Goal: Find specific page/section: Find specific page/section

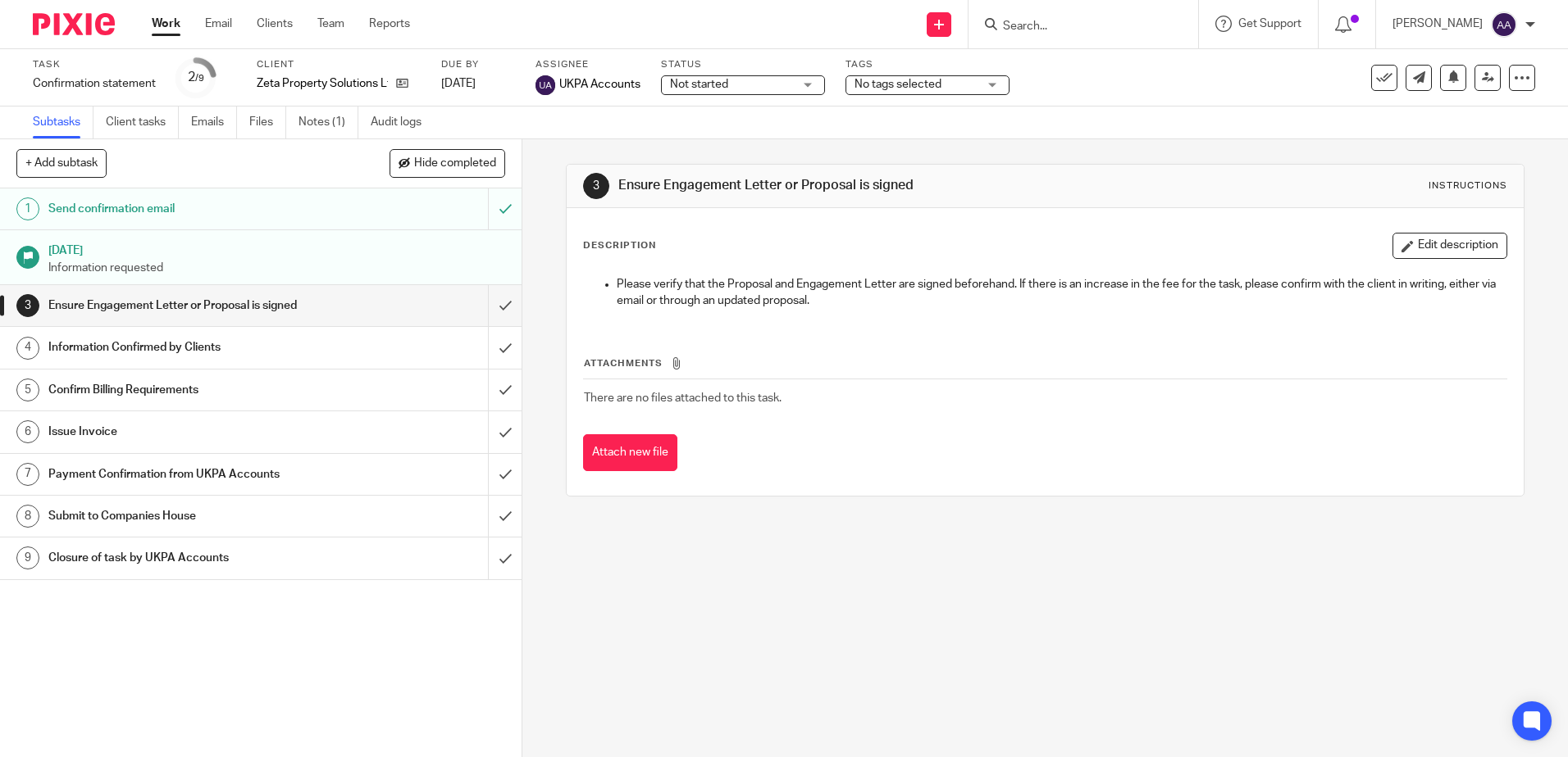
click at [1108, 12] on div at bounding box center [1083, 24] width 229 height 48
click at [1094, 29] on input "Search" at bounding box center [1075, 27] width 147 height 15
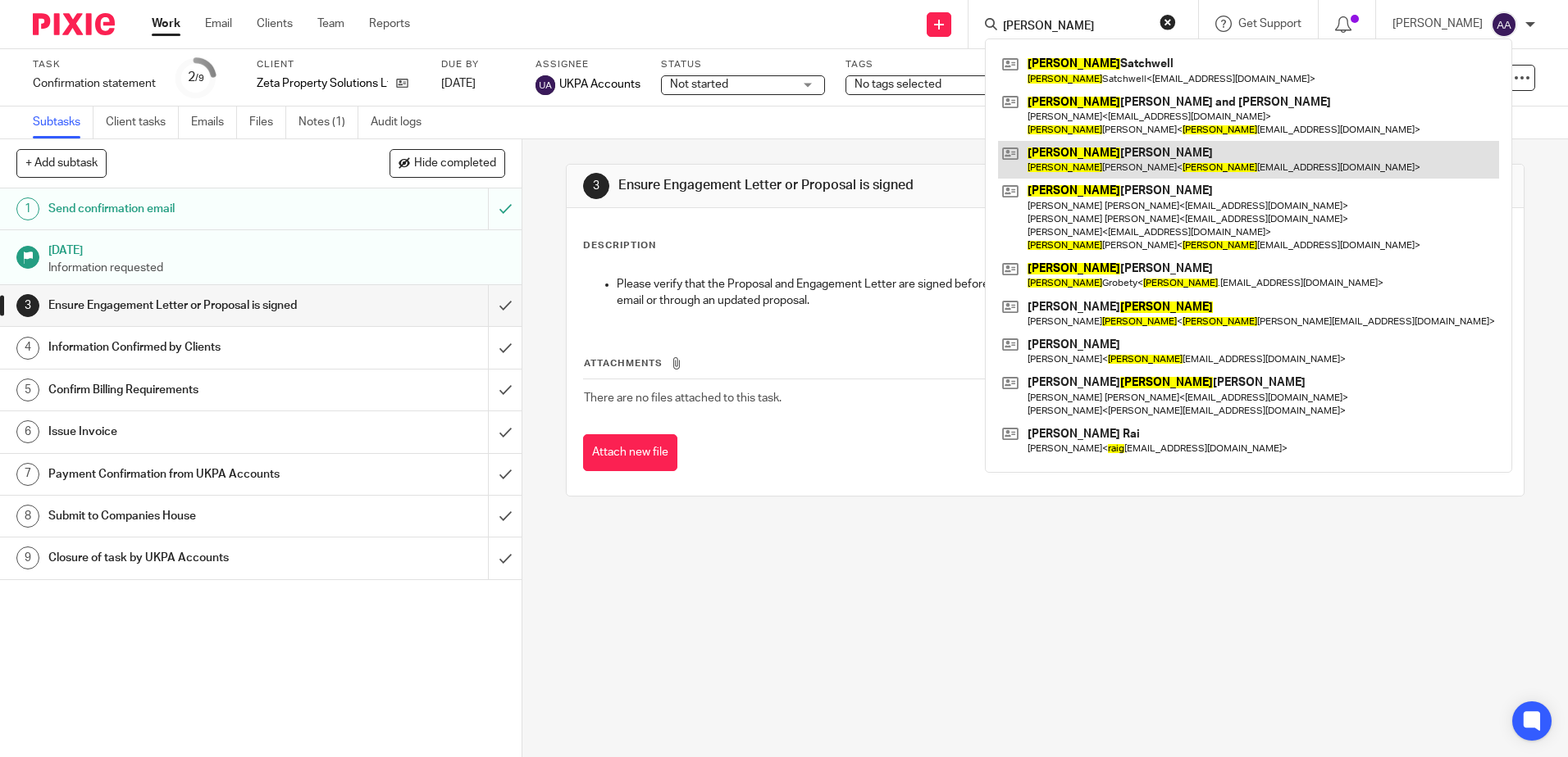
type input "craig"
click at [1099, 165] on link at bounding box center [1248, 159] width 501 height 37
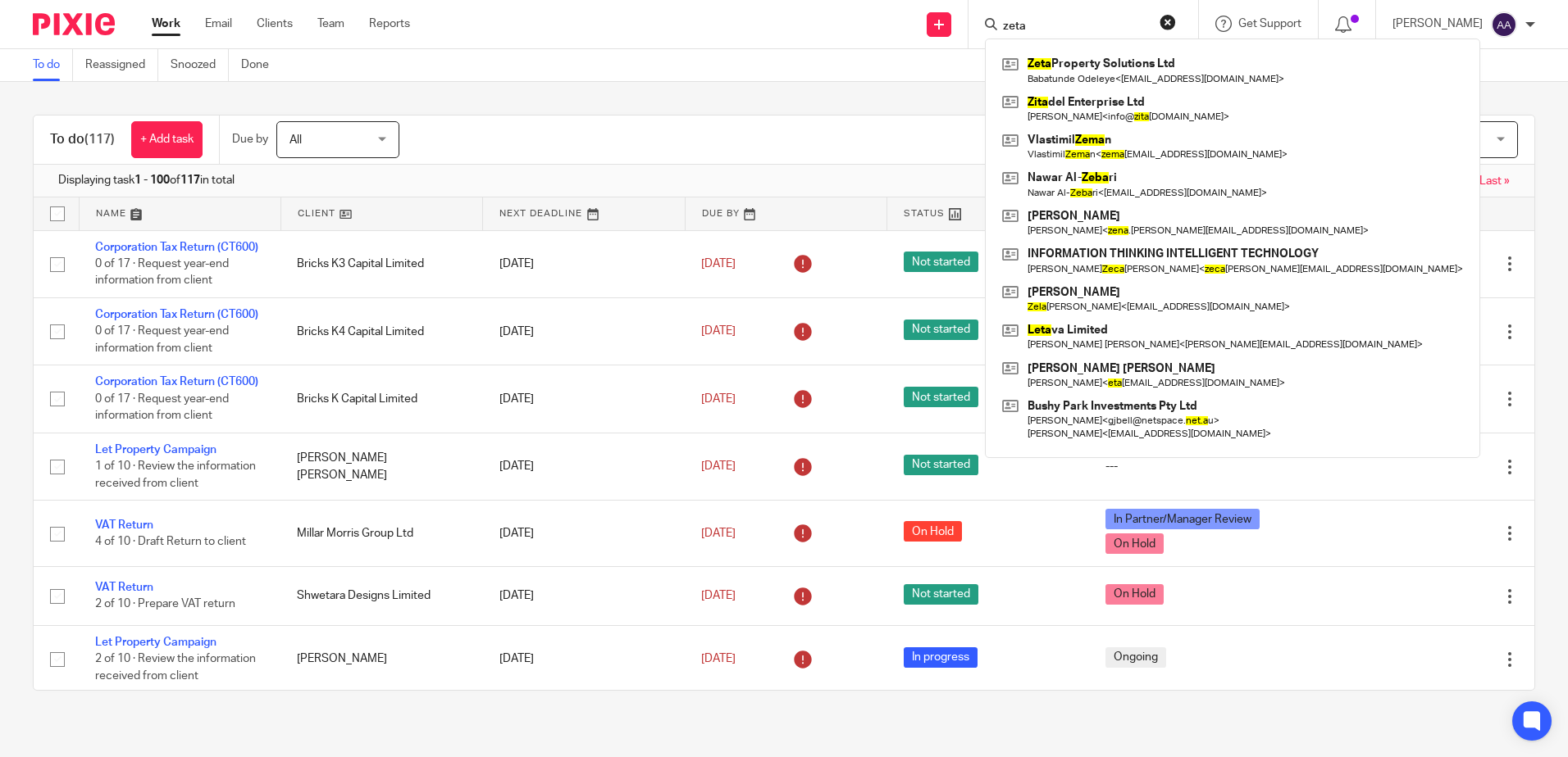
click at [906, 4] on div "Send new email Create task Add client zeta Zeta Property Solutions Ltd Babatund…" at bounding box center [1001, 24] width 1133 height 48
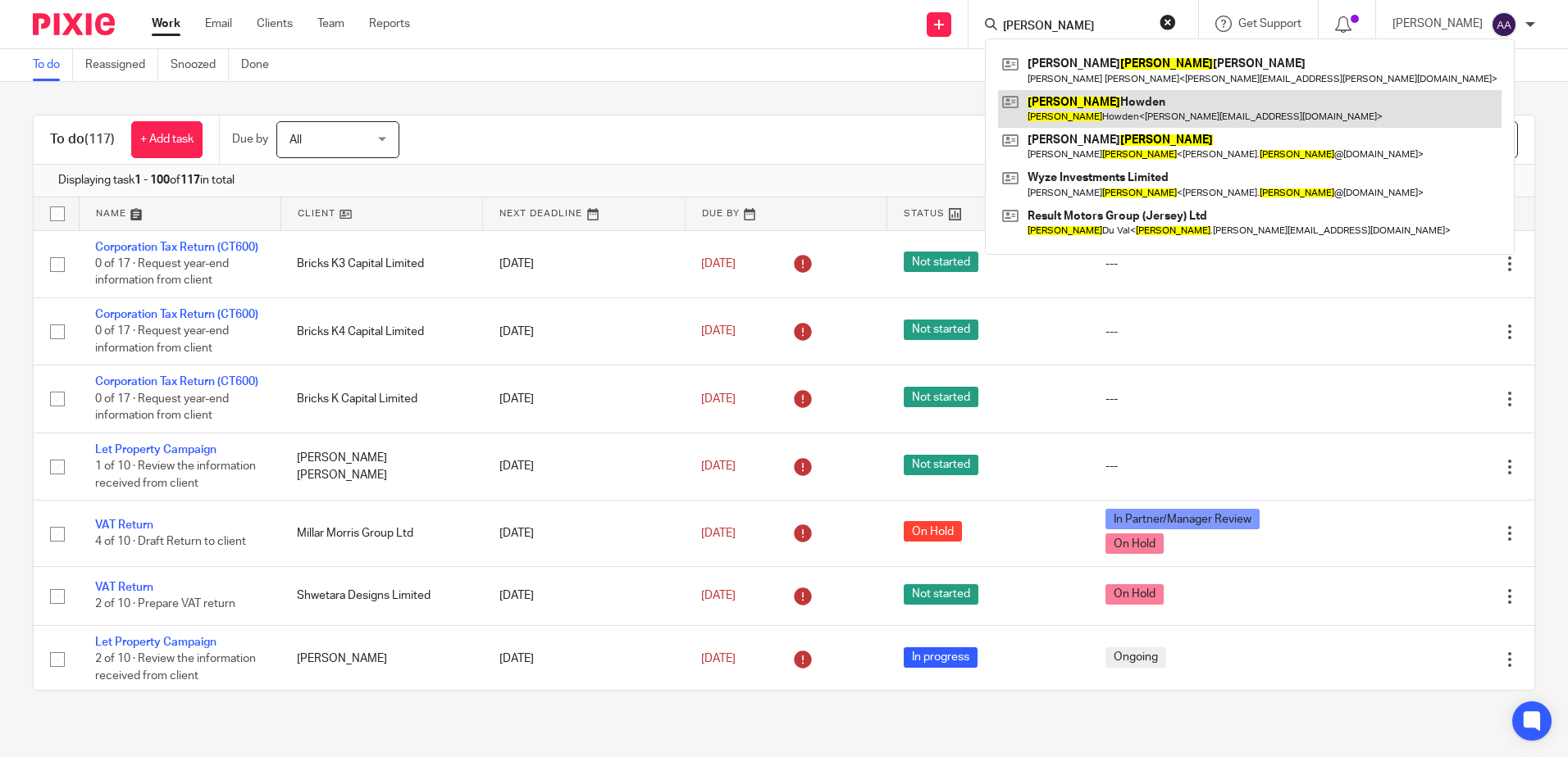
type input "tracy"
click at [1112, 95] on link at bounding box center [1250, 109] width 504 height 37
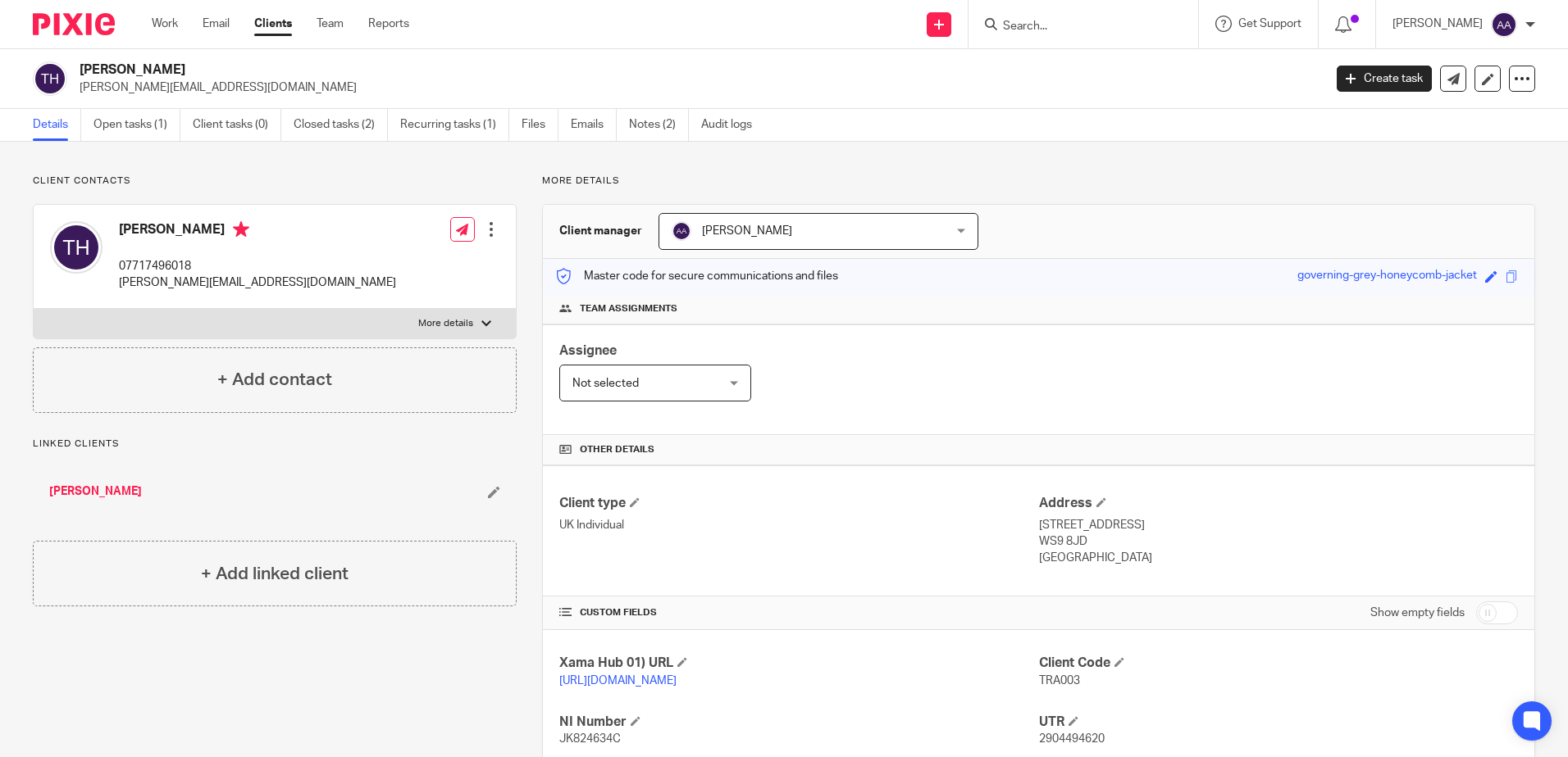
click at [1057, 29] on input "Search" at bounding box center [1075, 27] width 147 height 15
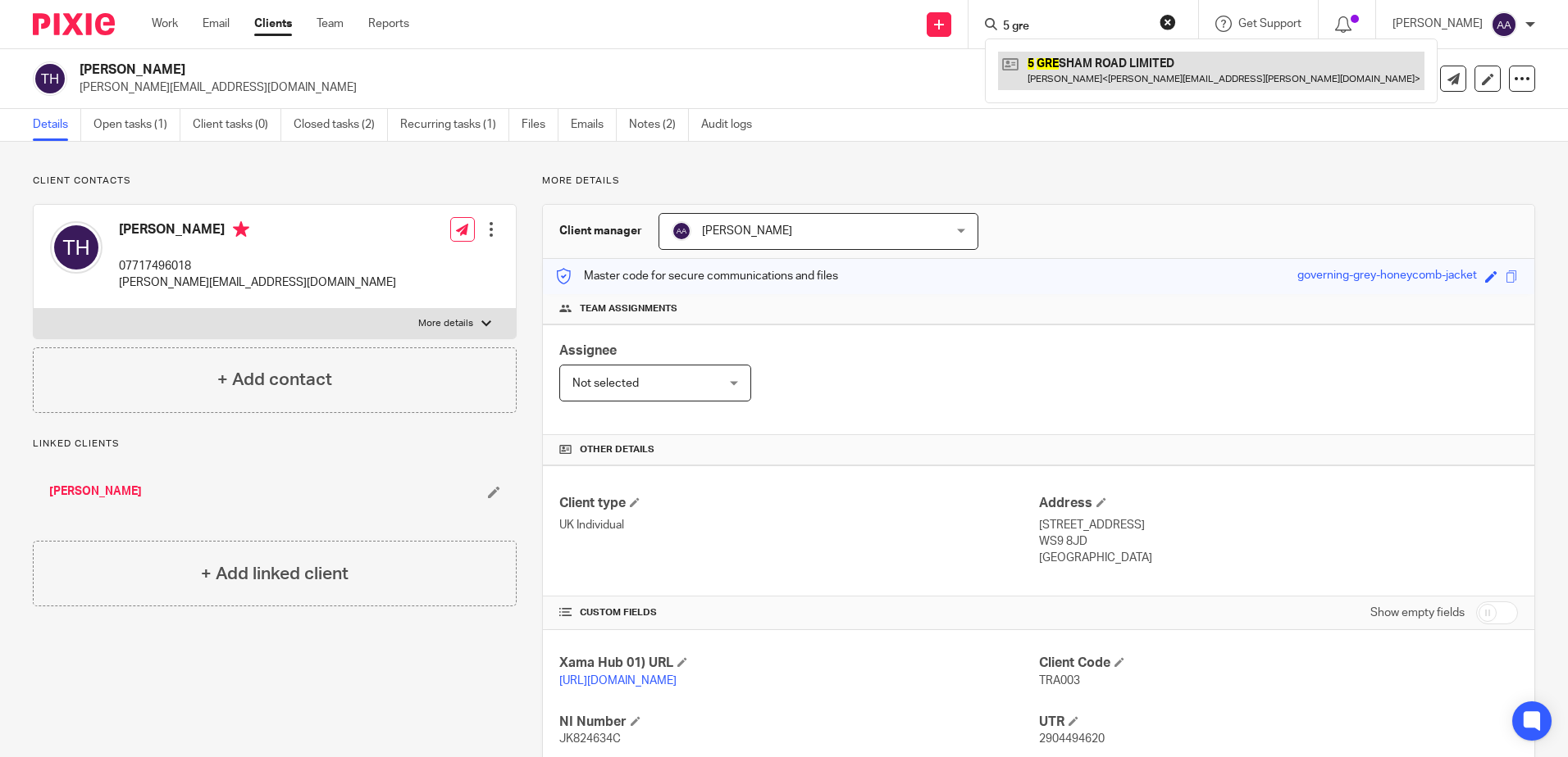
type input "5 gre"
click at [1079, 64] on link at bounding box center [1211, 70] width 426 height 37
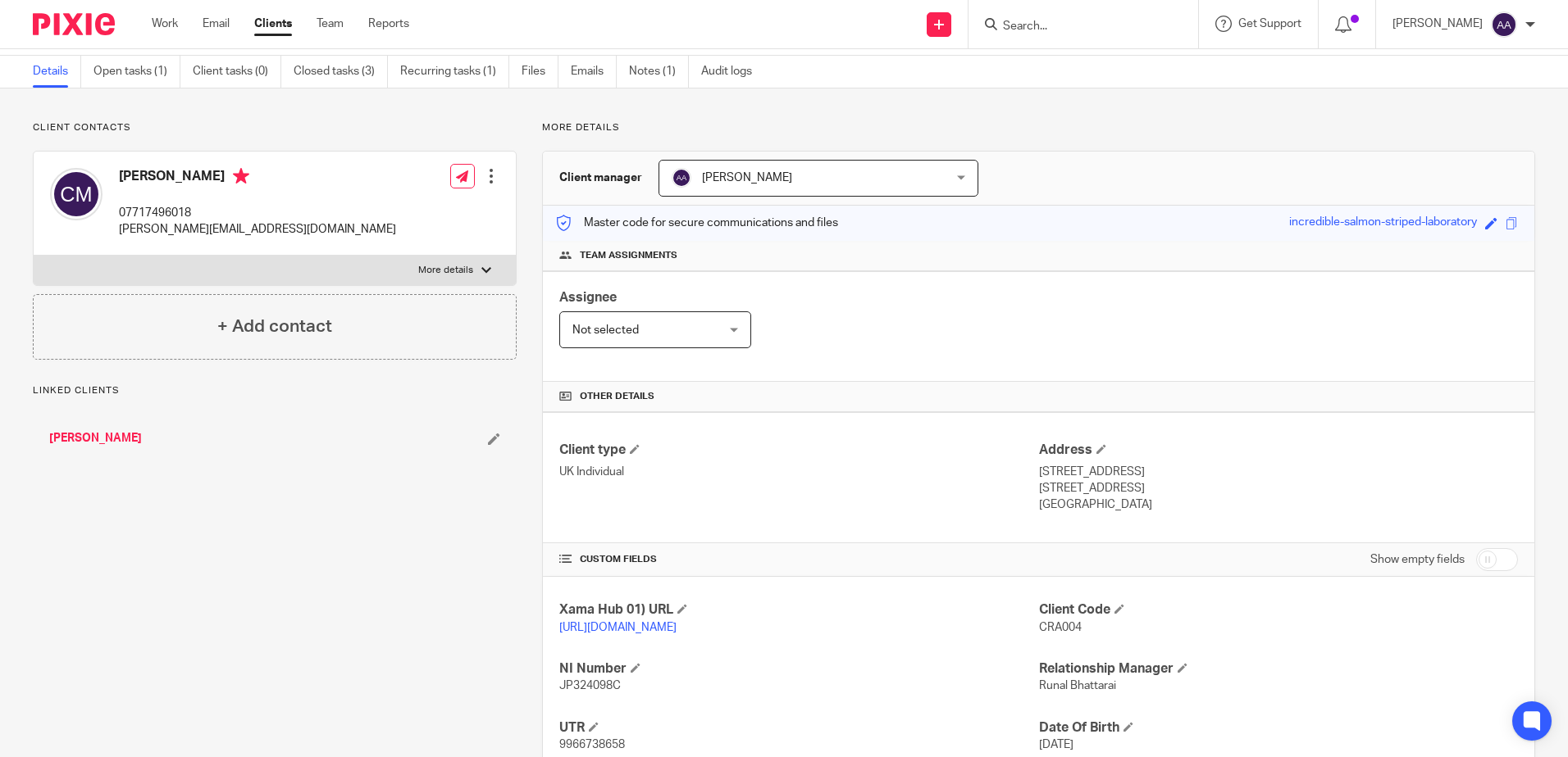
scroll to position [82, 0]
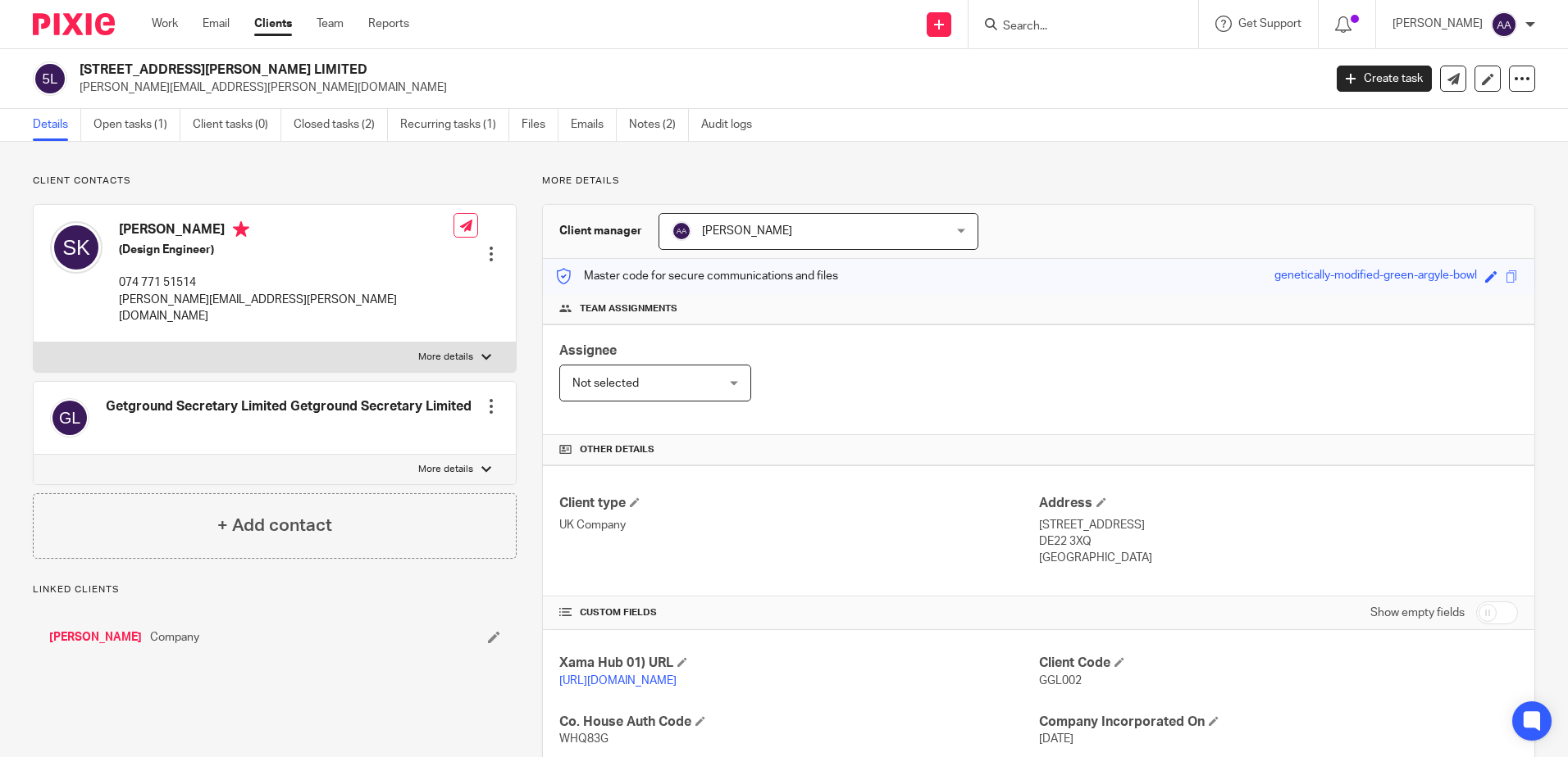
scroll to position [55, 0]
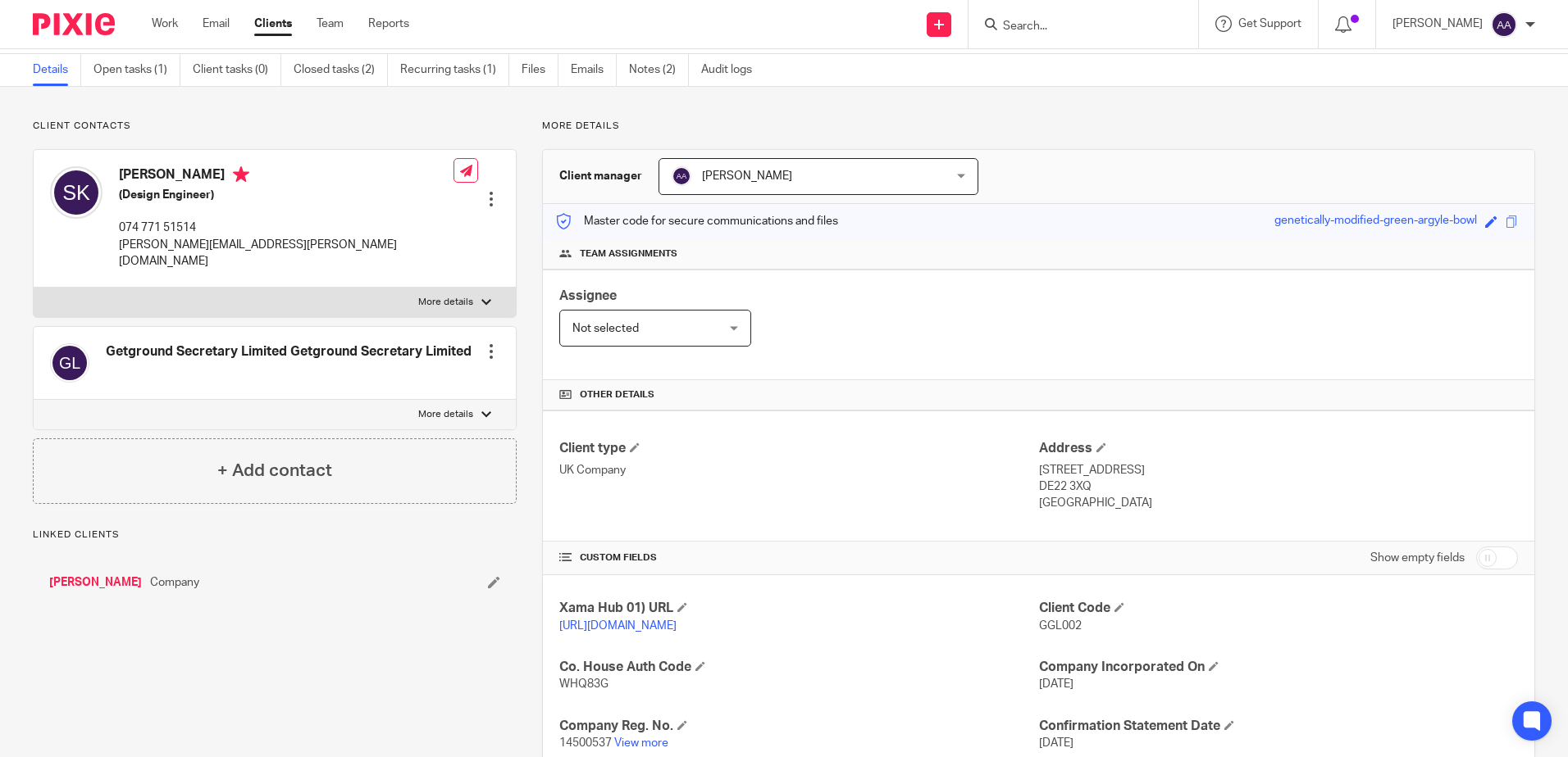
click at [113, 63] on link "Open tasks (1)" at bounding box center [136, 70] width 87 height 32
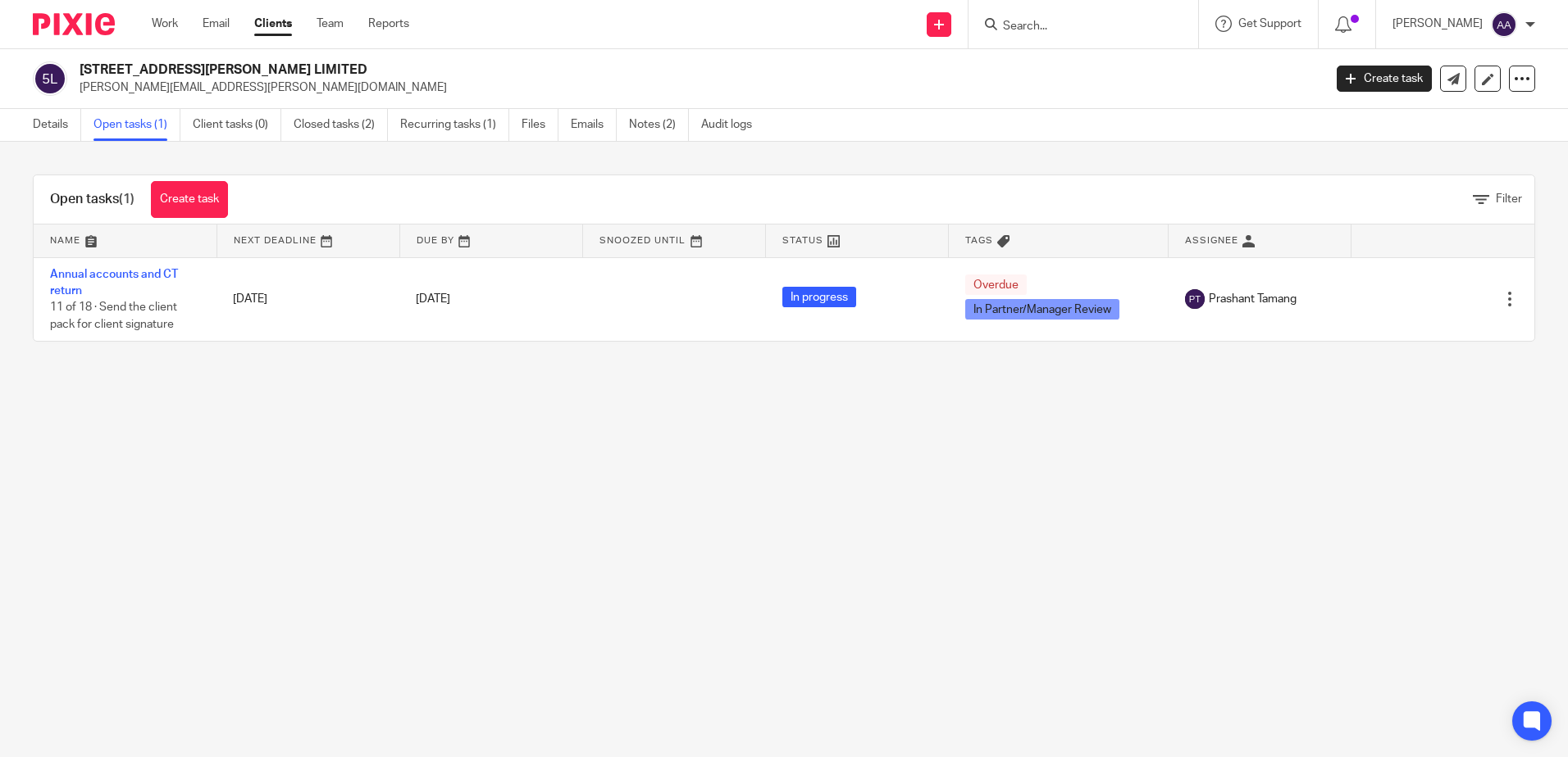
click at [1080, 31] on input "Search" at bounding box center [1075, 27] width 147 height 15
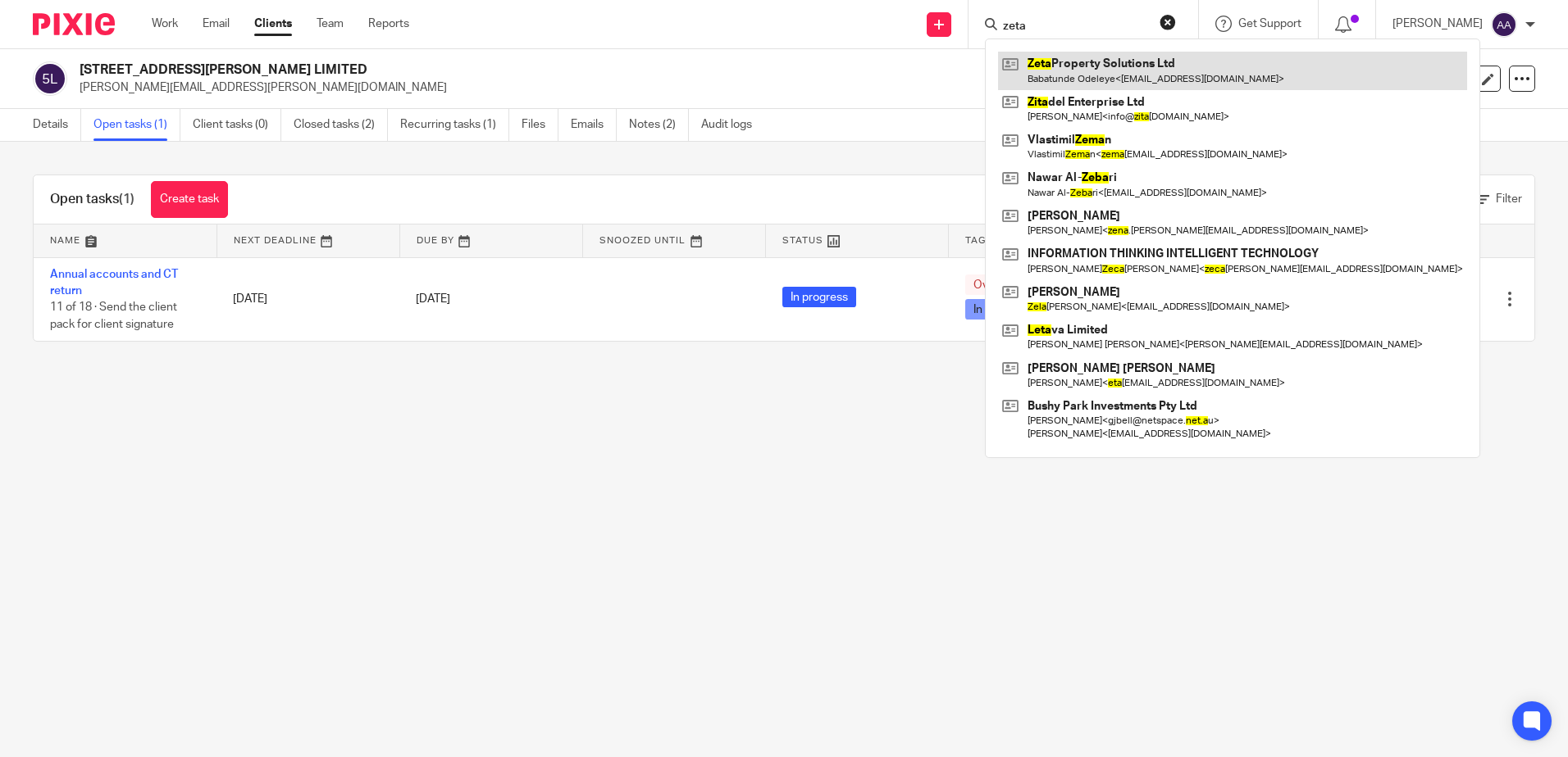
type input "zeta"
click at [1090, 60] on link at bounding box center [1232, 70] width 469 height 37
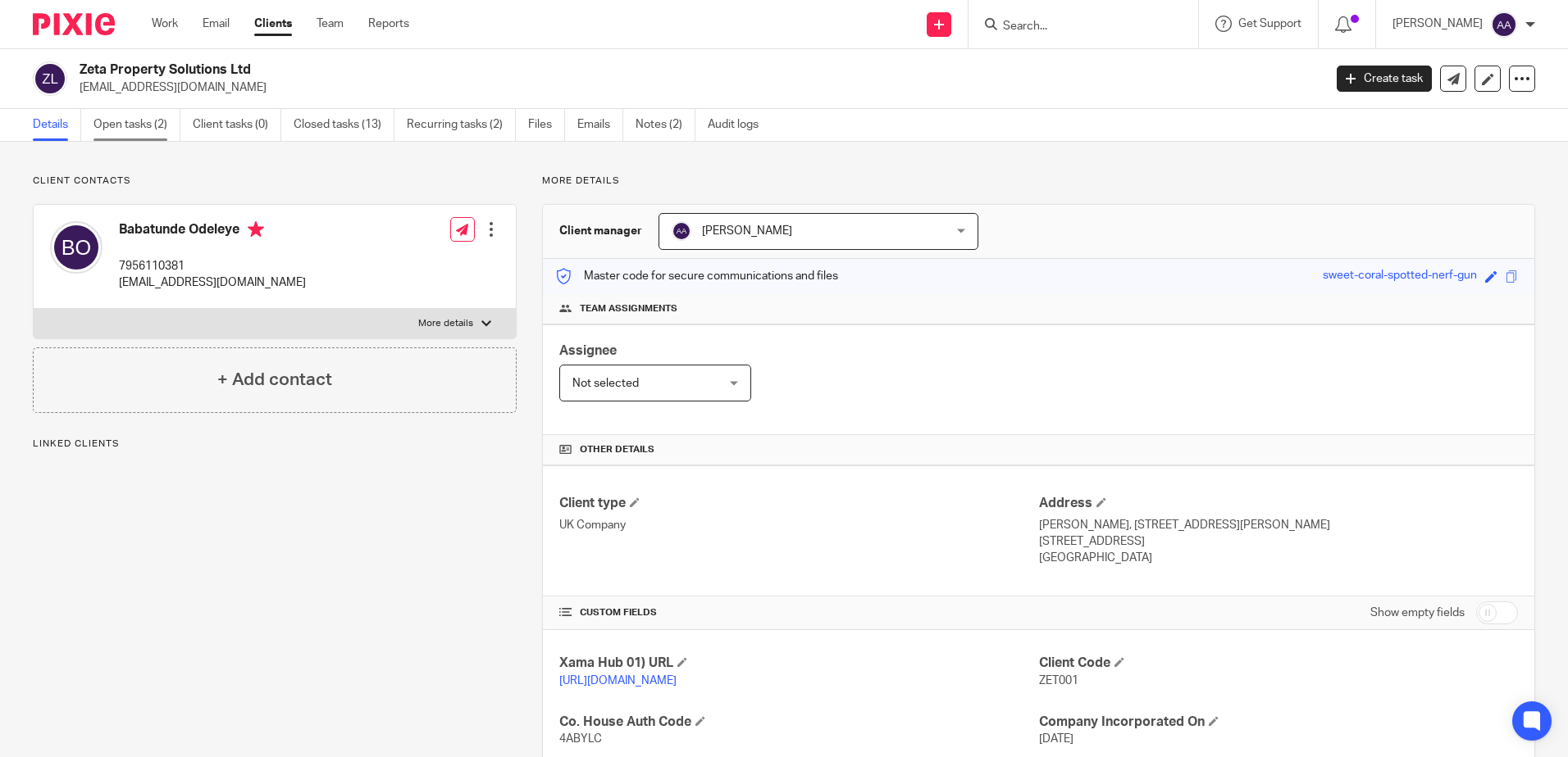
click at [163, 120] on link "Open tasks (2)" at bounding box center [136, 125] width 87 height 32
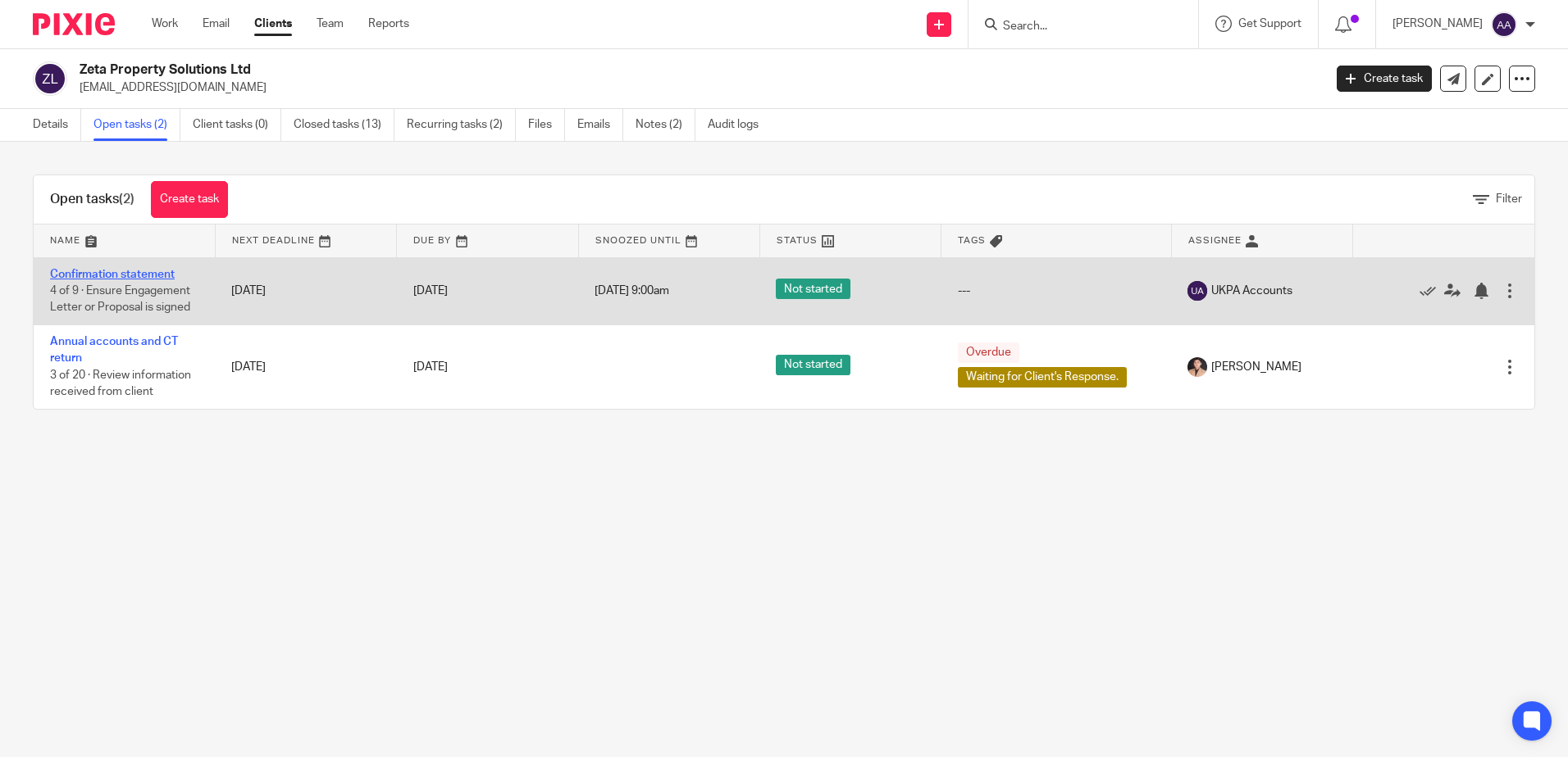
click at [166, 274] on link "Confirmation statement" at bounding box center [113, 274] width 125 height 11
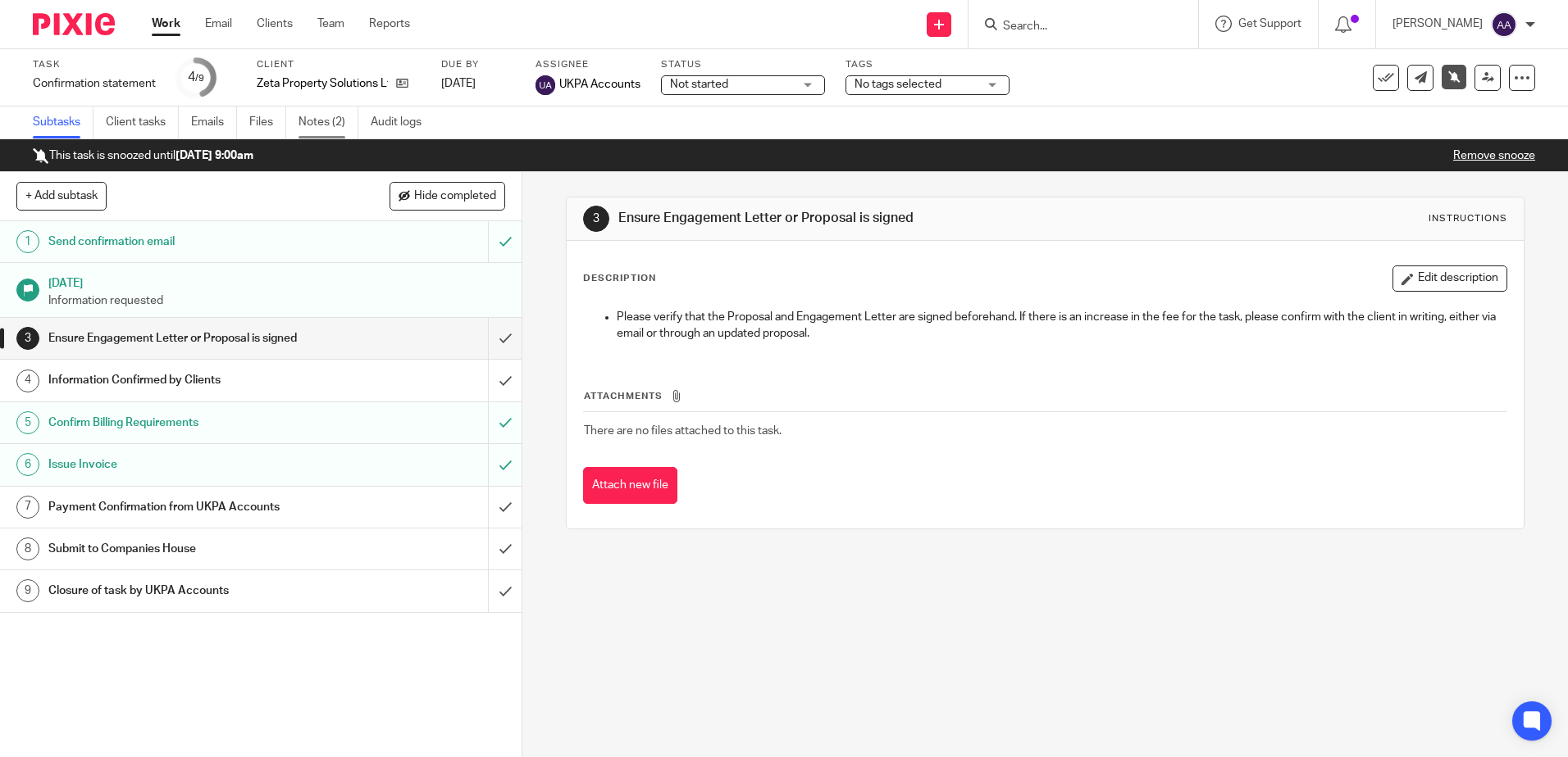
click at [327, 126] on link "Notes (2)" at bounding box center [328, 122] width 60 height 32
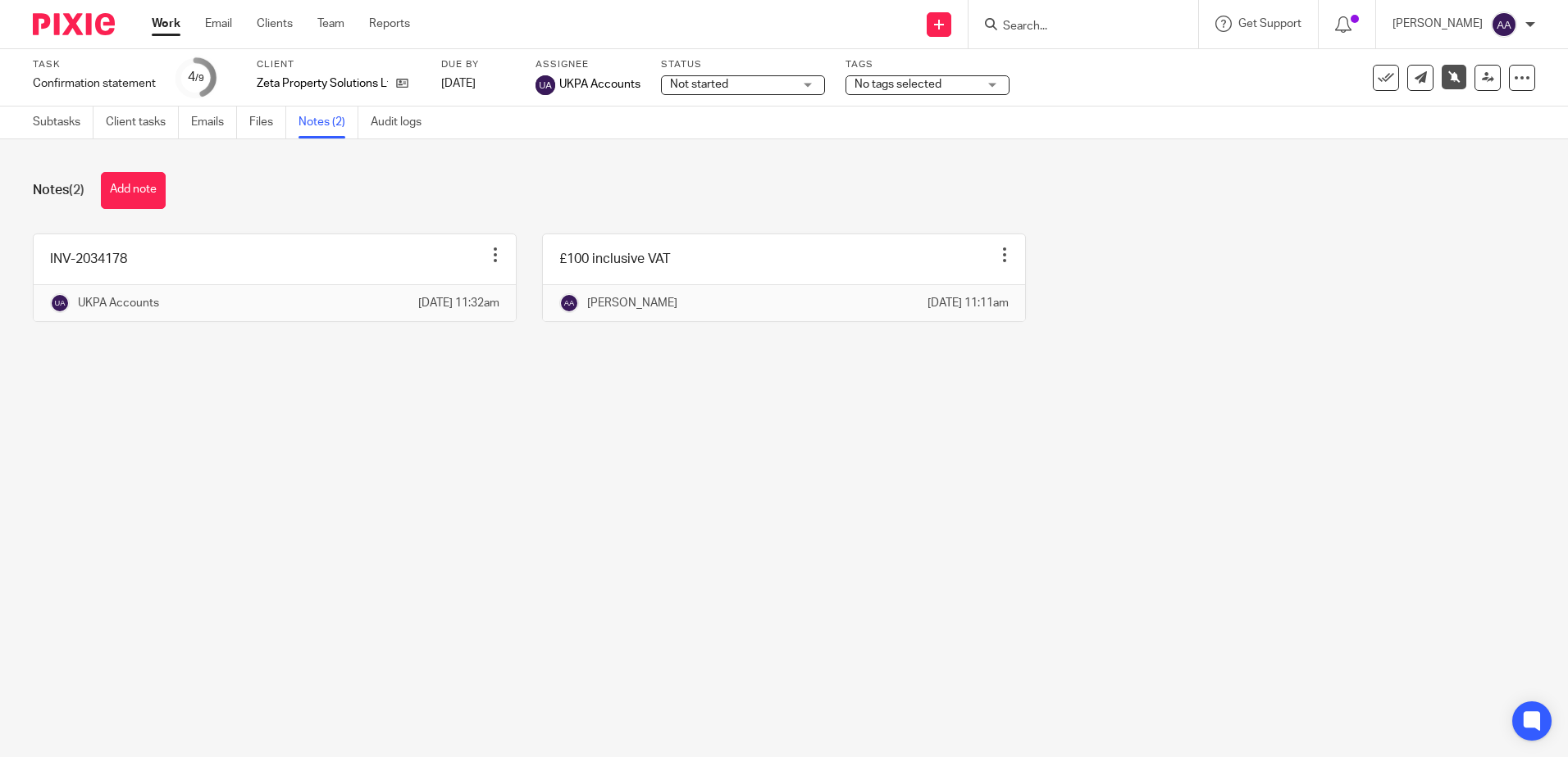
click at [1170, 592] on main "Task Confirmation statement Save Confirmation statement 4 /9 Client Zeta Proper…" at bounding box center [784, 378] width 1568 height 757
click at [1085, 23] on input "Search" at bounding box center [1075, 27] width 147 height 15
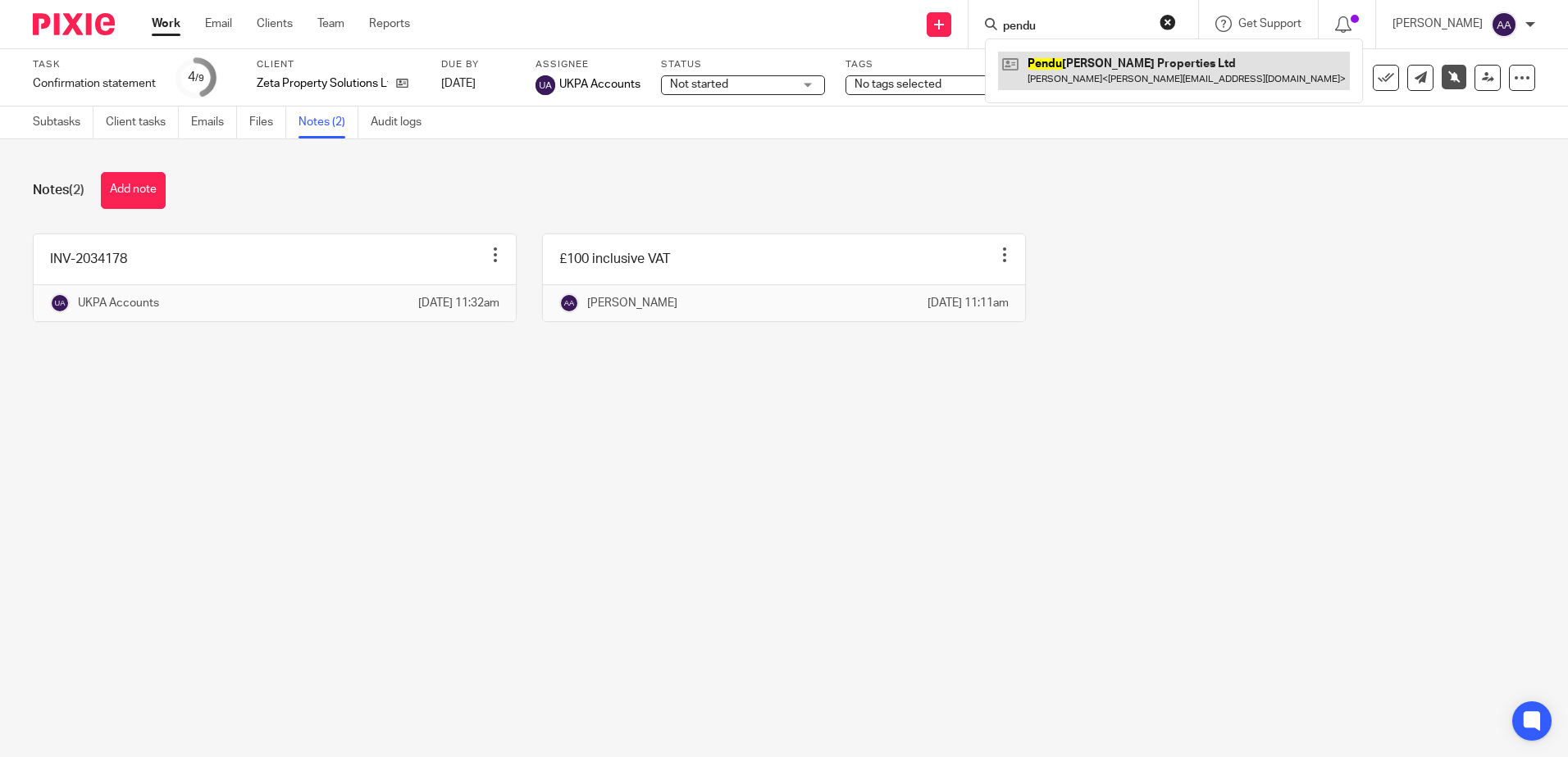
type input "pendu"
click at [1097, 70] on link at bounding box center [1173, 70] width 352 height 37
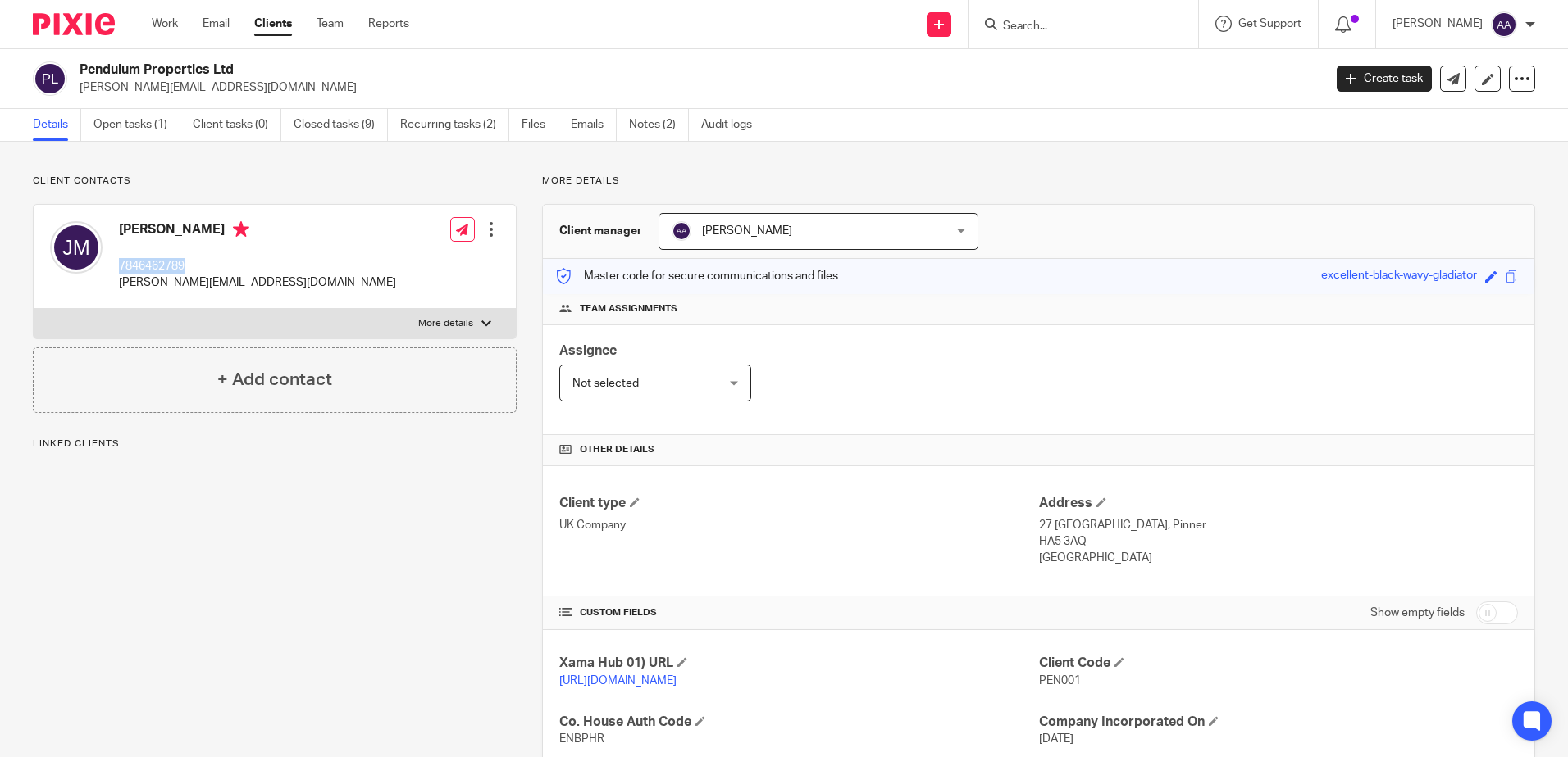
drag, startPoint x: 0, startPoint y: 0, endPoint x: 116, endPoint y: 273, distance: 296.6
click at [116, 273] on div "James Morrisey 7846462789 morrissey.james9@gmail.com" at bounding box center [223, 256] width 346 height 87
copy p "7846462789"
click at [1025, 18] on form at bounding box center [1088, 24] width 174 height 21
click at [1039, 34] on form at bounding box center [1088, 24] width 174 height 21
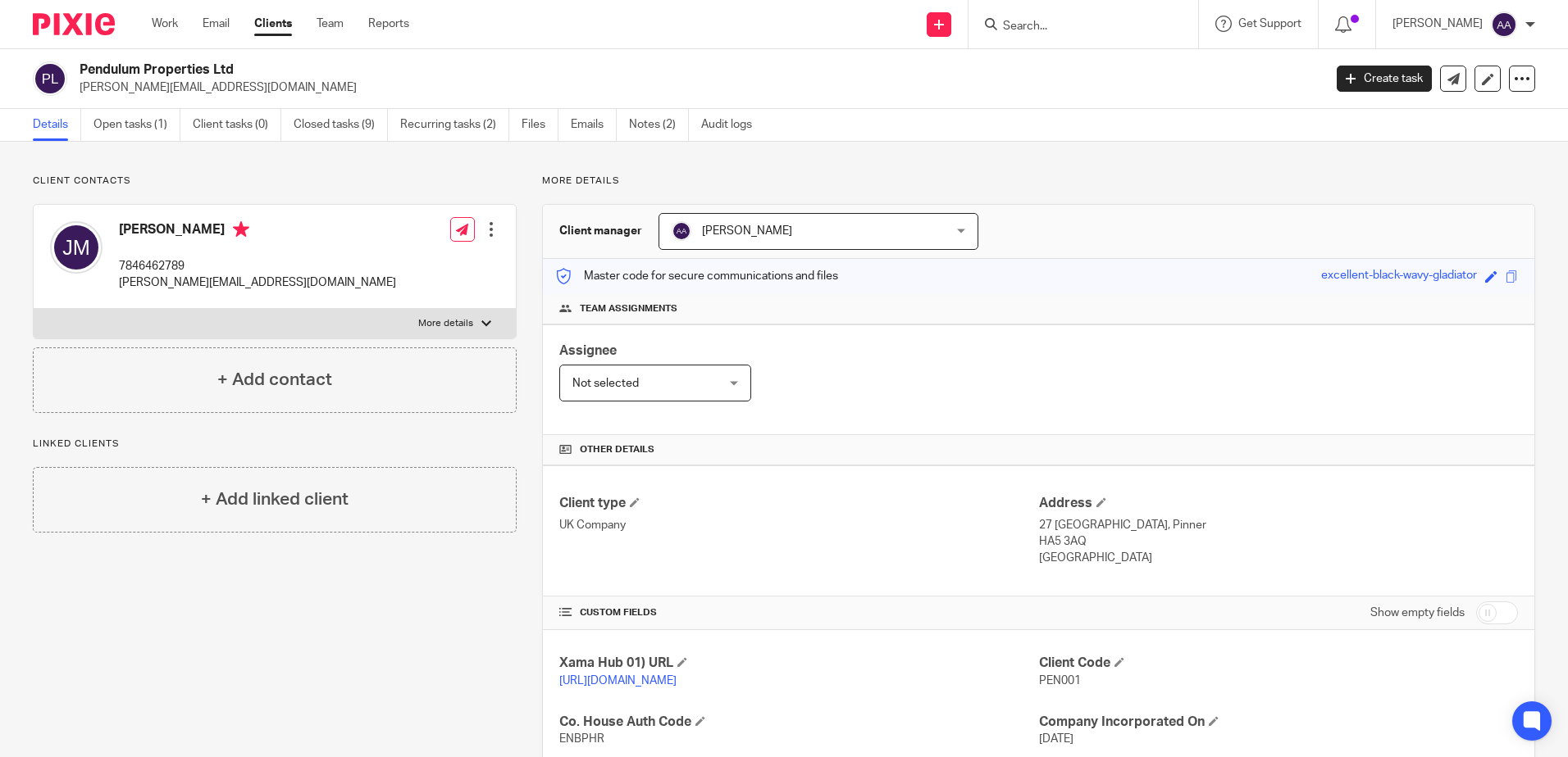
click at [1040, 27] on input "Search" at bounding box center [1075, 27] width 147 height 15
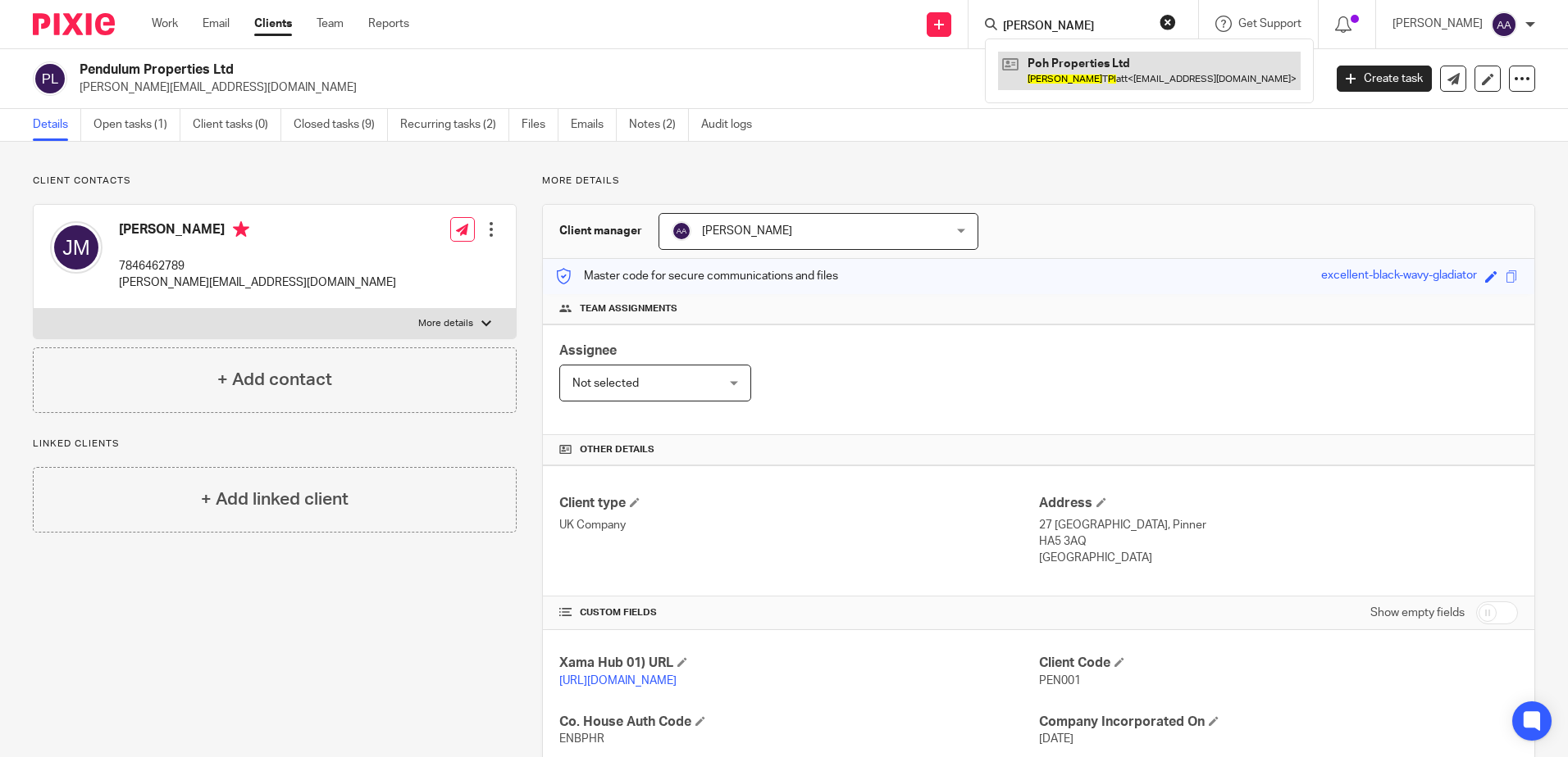
type input "ian pl"
click at [1075, 63] on link at bounding box center [1149, 70] width 302 height 37
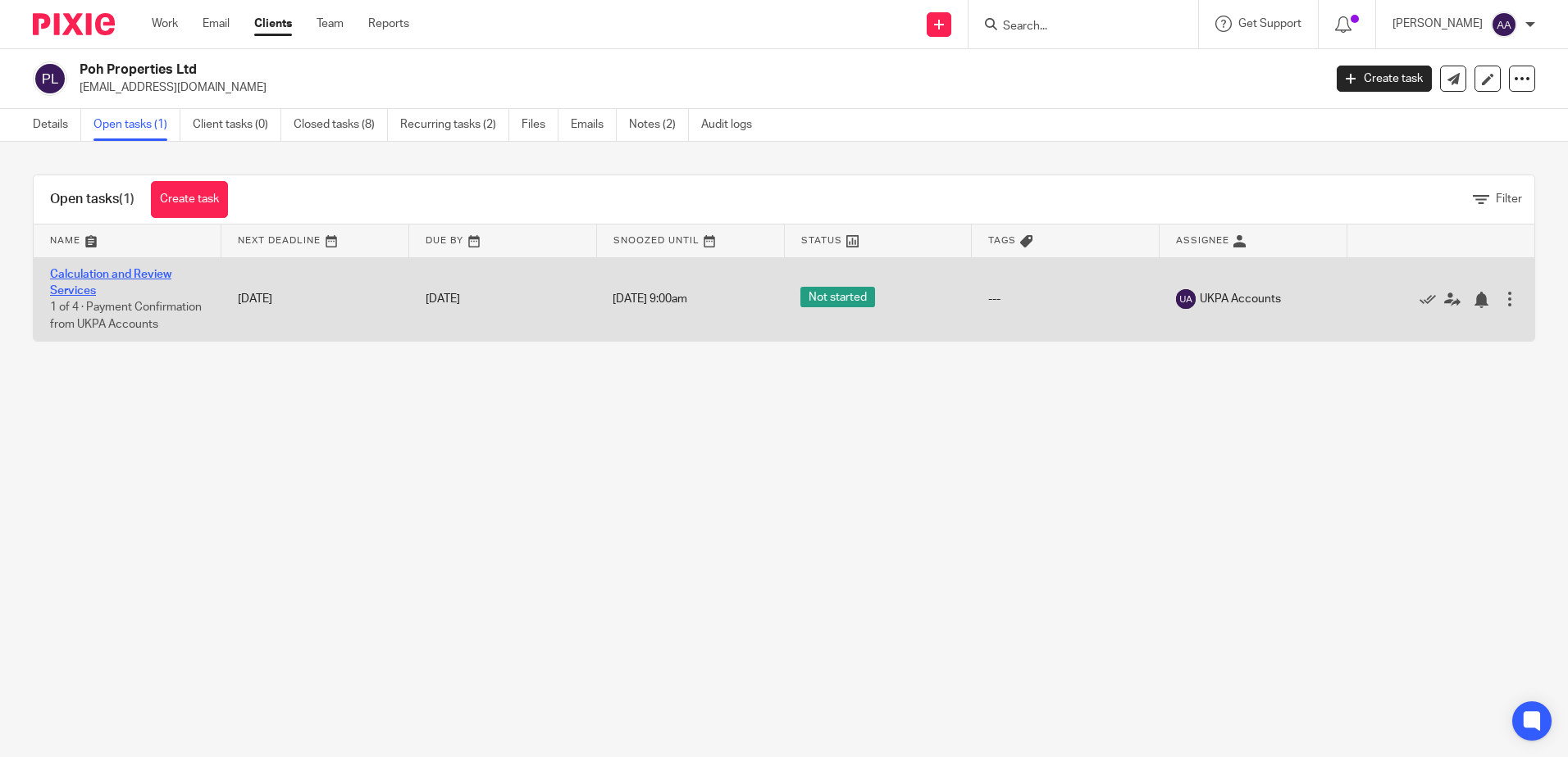
click at [131, 276] on link "Calculation and Review Services" at bounding box center [111, 282] width 121 height 28
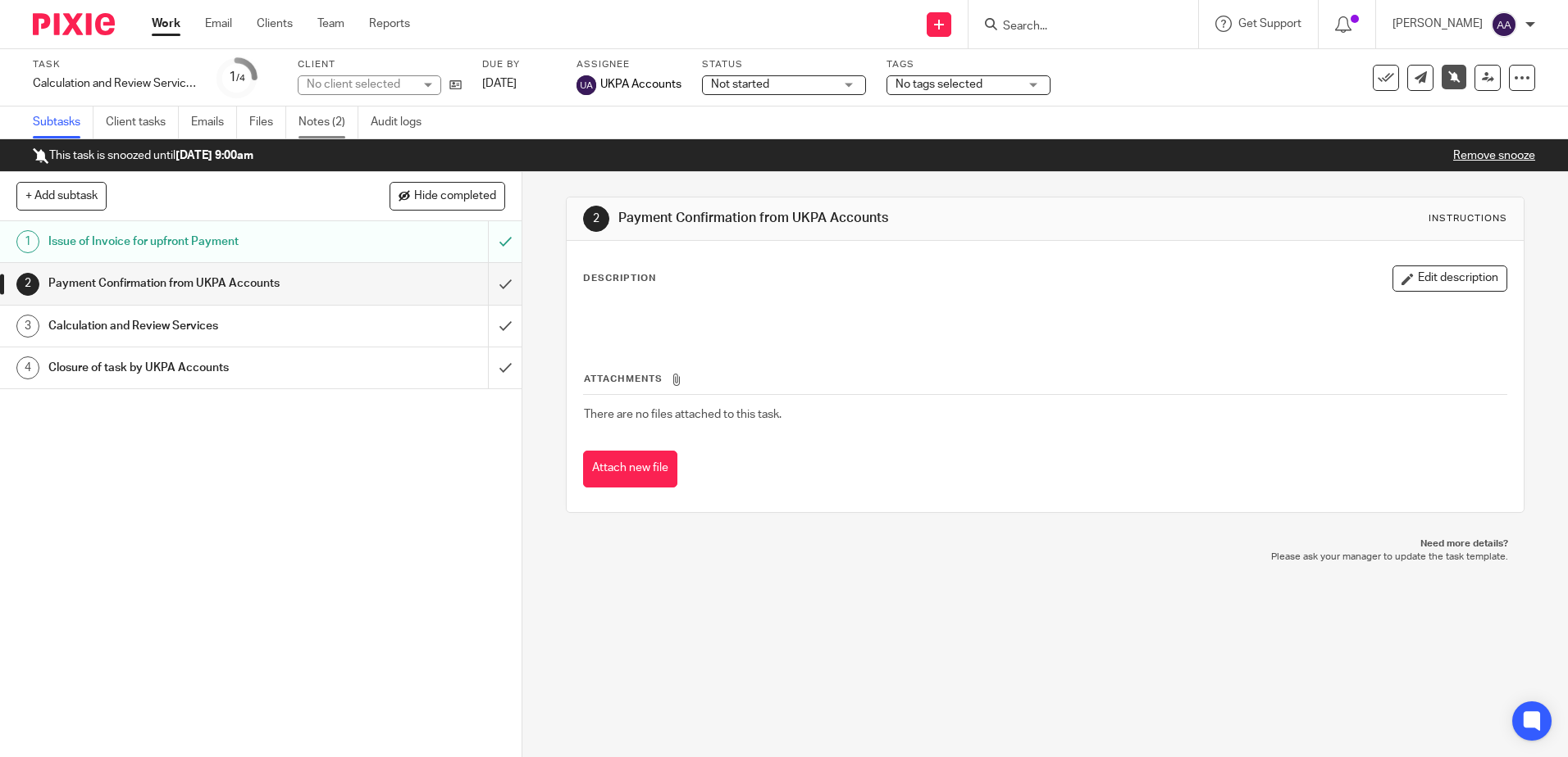
click at [323, 118] on link "Notes (2)" at bounding box center [328, 122] width 60 height 32
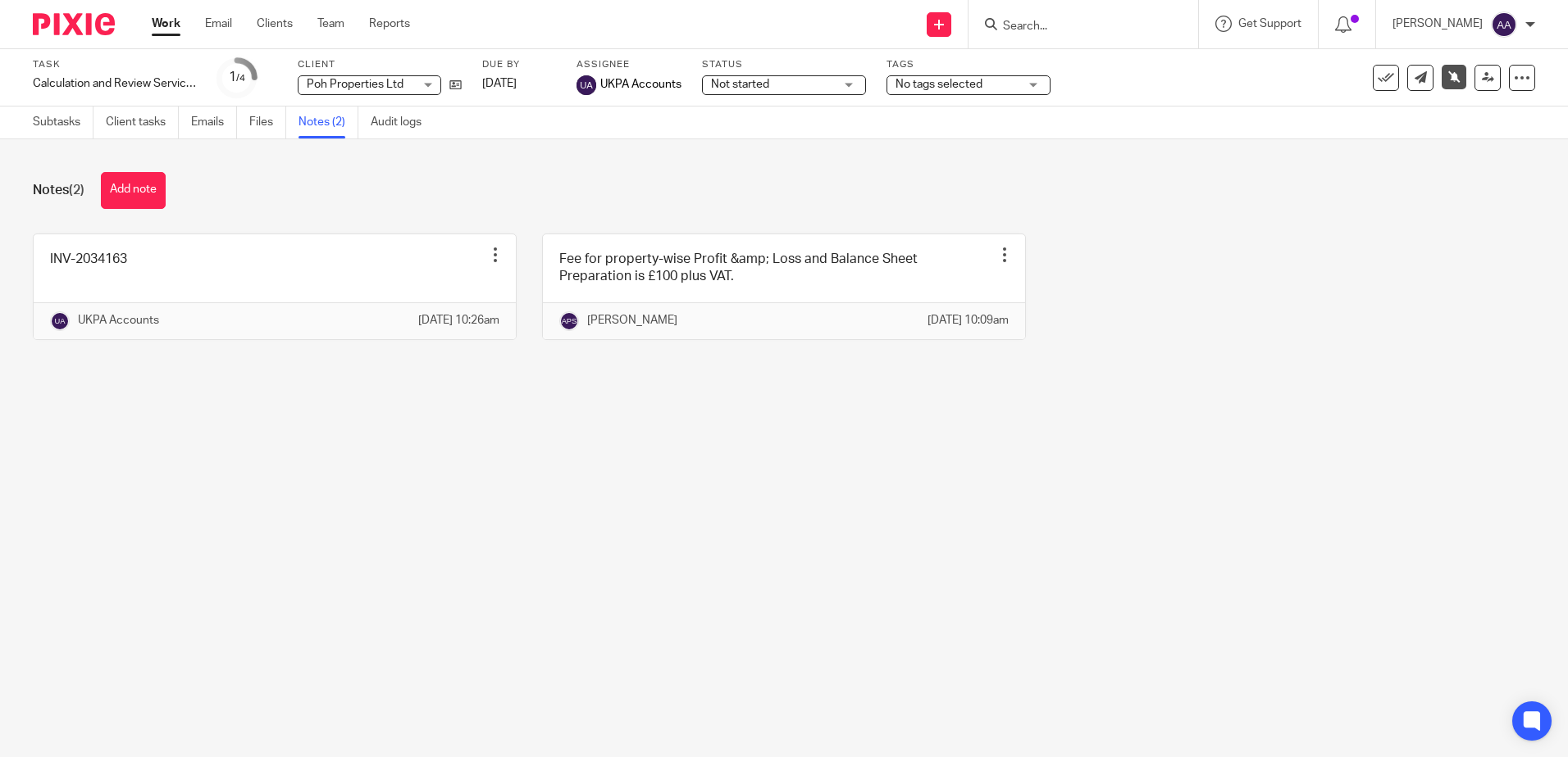
click at [1067, 34] on form at bounding box center [1088, 24] width 174 height 21
click at [1064, 20] on input "Search" at bounding box center [1075, 27] width 147 height 15
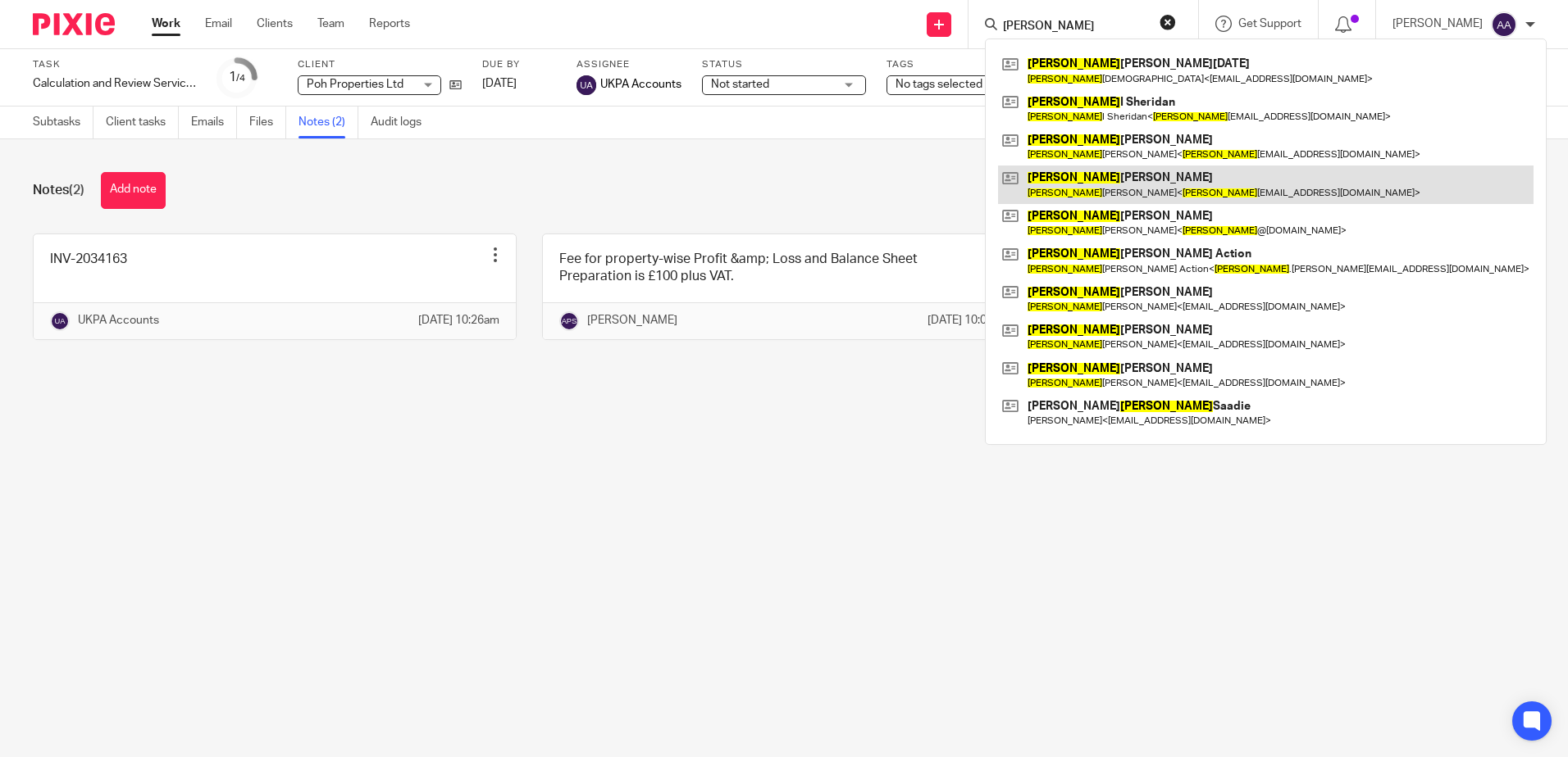
type input "[PERSON_NAME]"
click at [1111, 196] on link at bounding box center [1266, 185] width 535 height 37
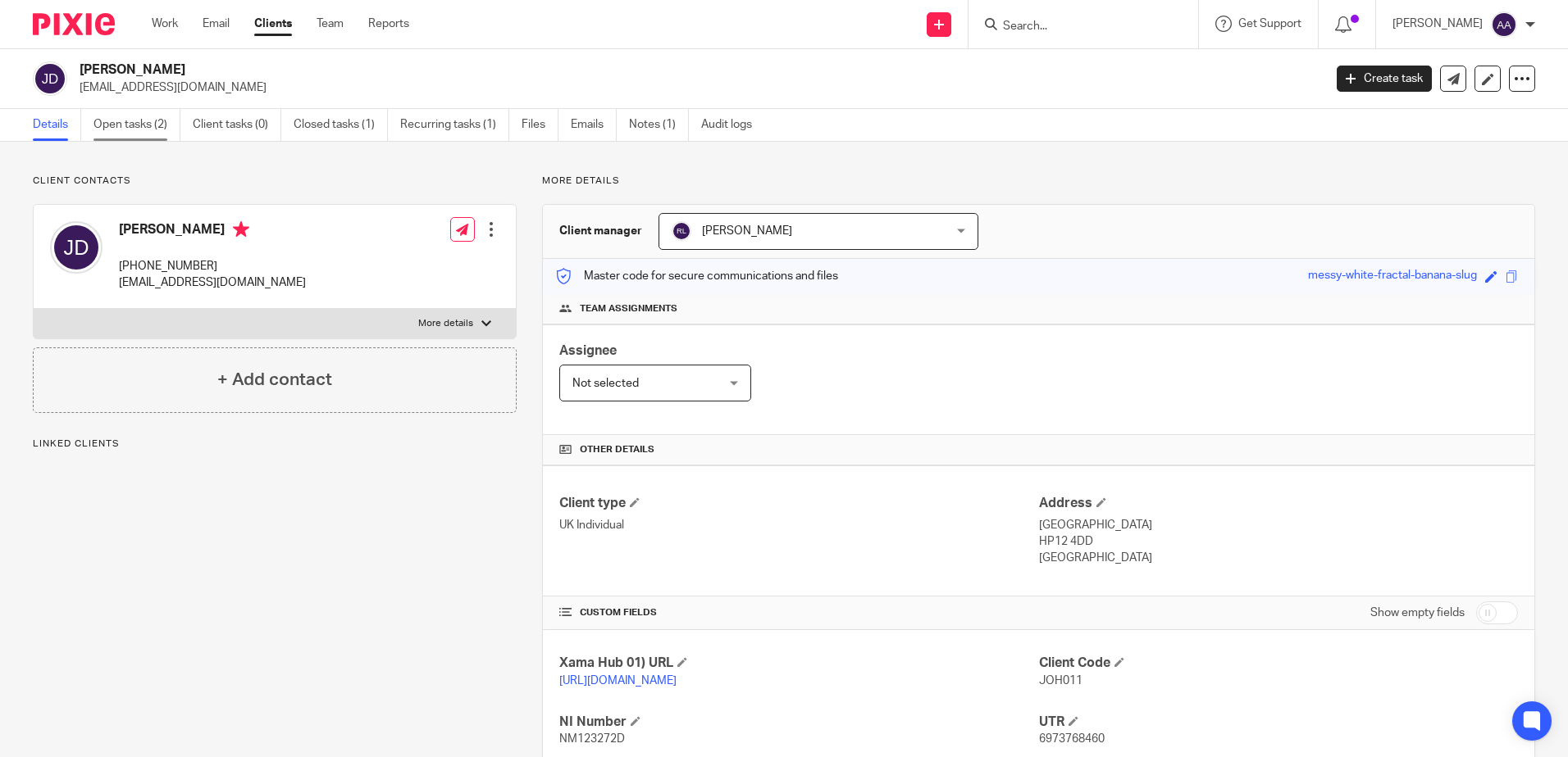
click at [146, 117] on link "Open tasks (2)" at bounding box center [136, 125] width 87 height 32
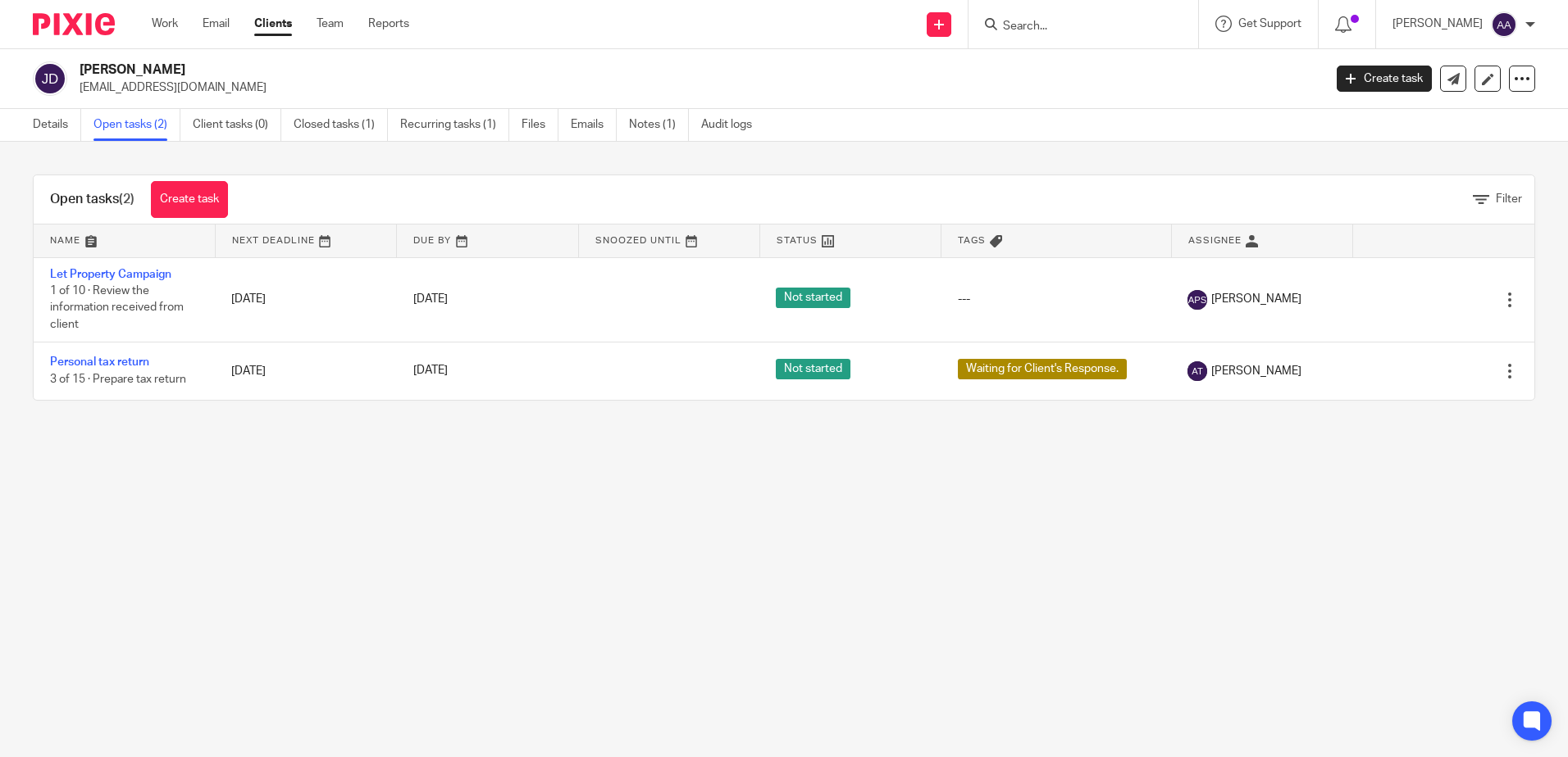
click at [1116, 18] on form at bounding box center [1088, 24] width 174 height 21
click at [1096, 21] on input "Search" at bounding box center [1075, 27] width 147 height 15
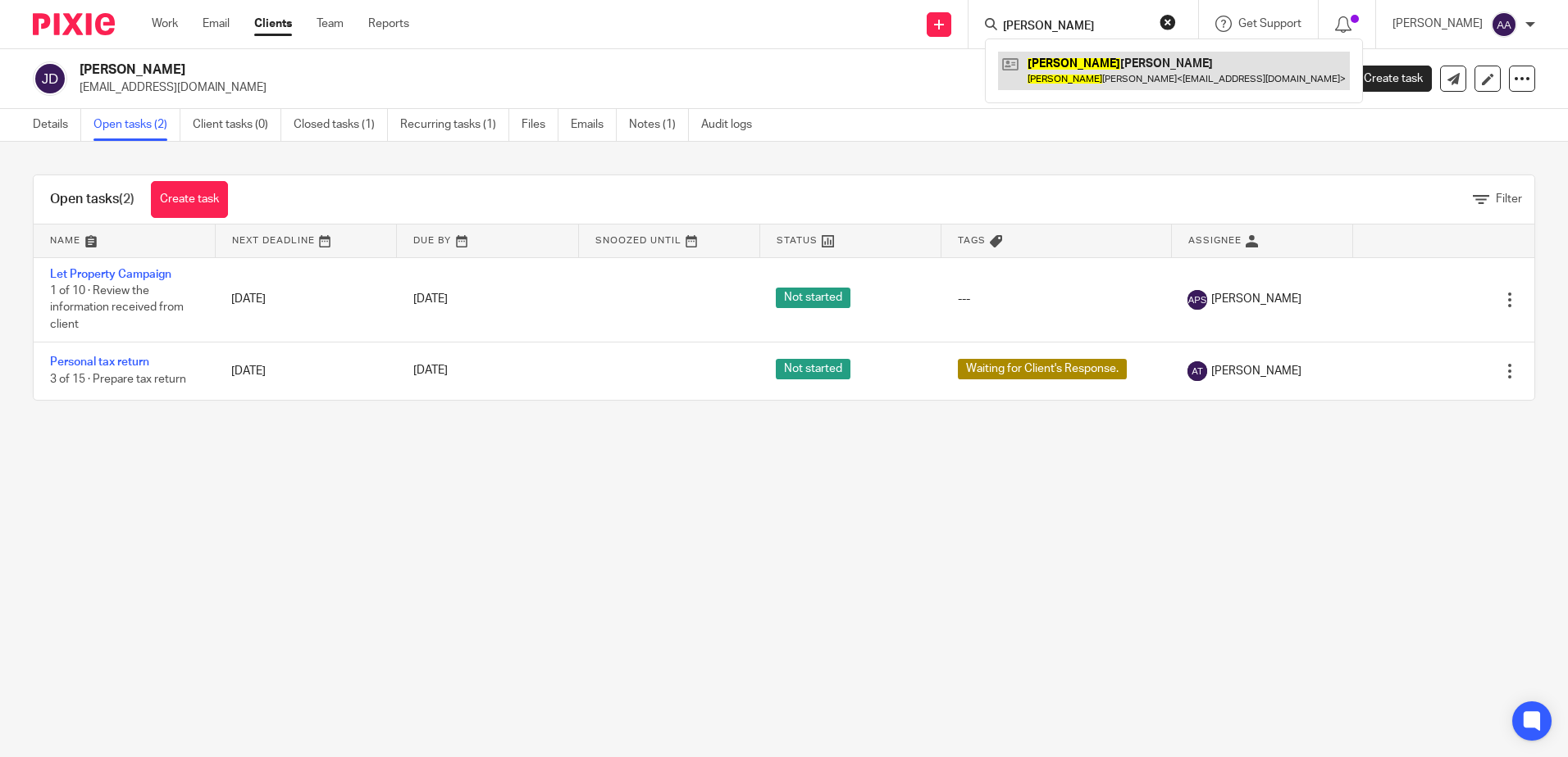
type input "alfiero"
click at [1100, 58] on link at bounding box center [1173, 70] width 352 height 37
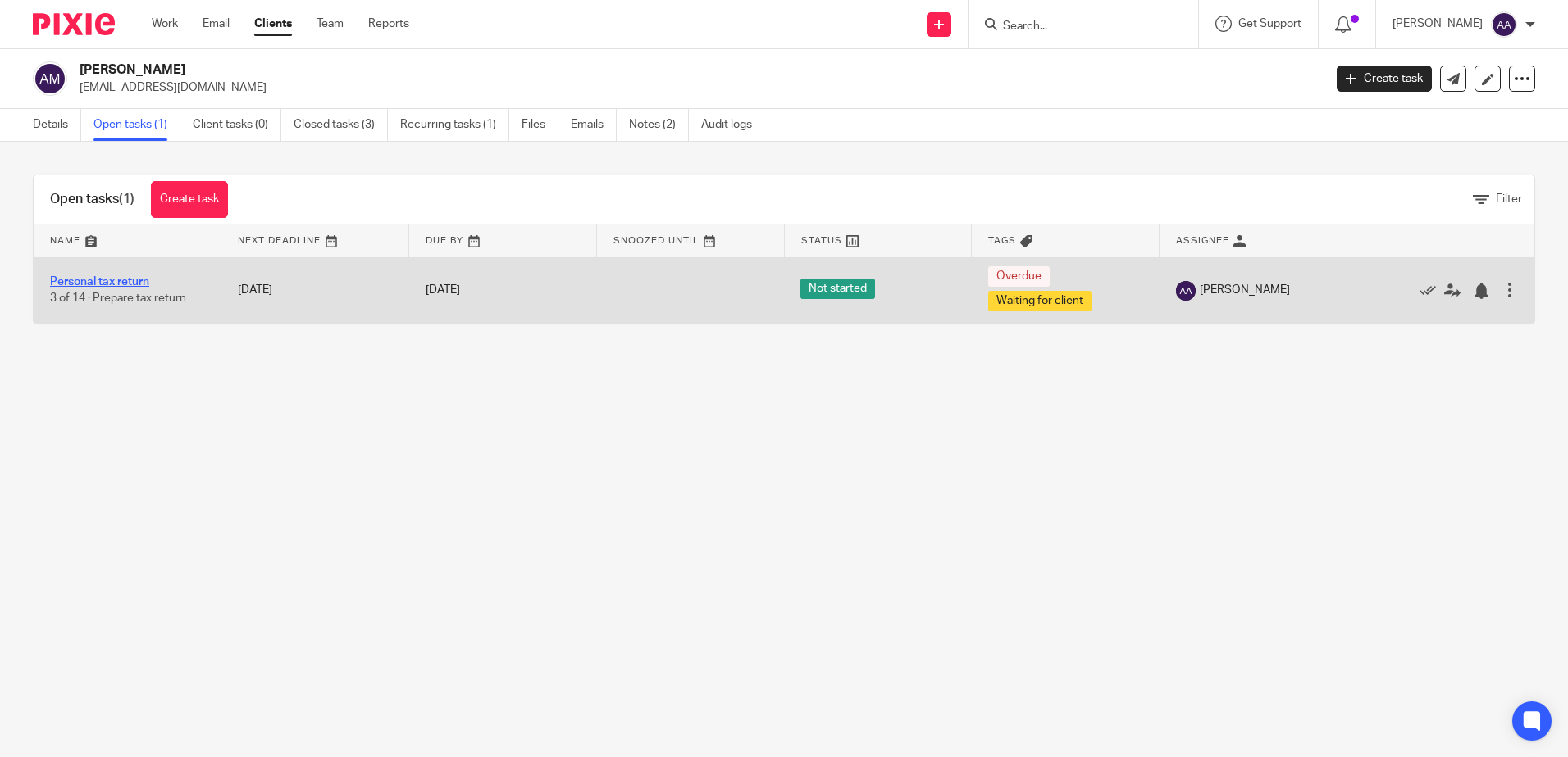
click at [128, 279] on link "Personal tax return" at bounding box center [100, 282] width 99 height 11
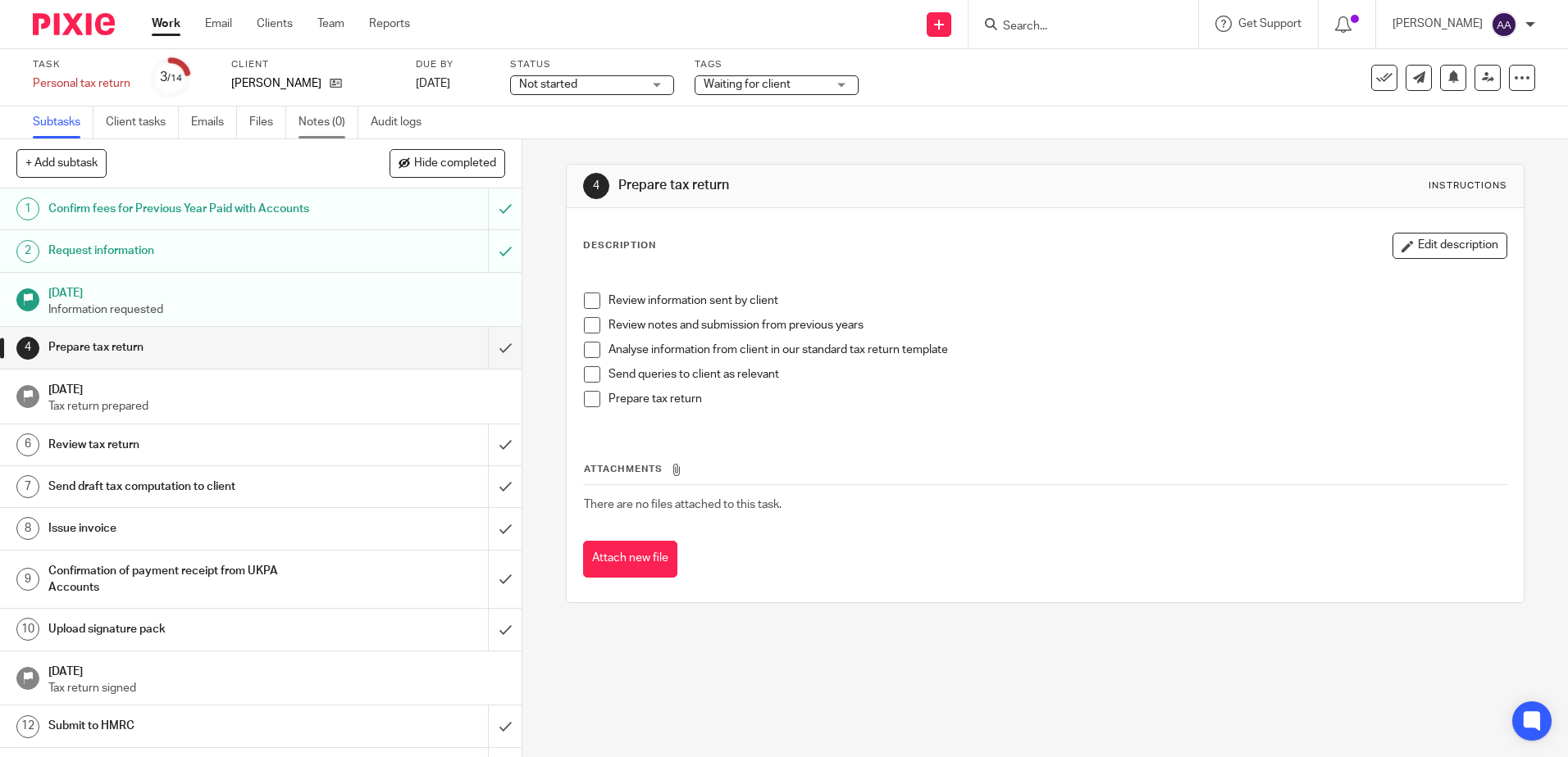
click at [341, 129] on link "Notes (0)" at bounding box center [328, 122] width 60 height 32
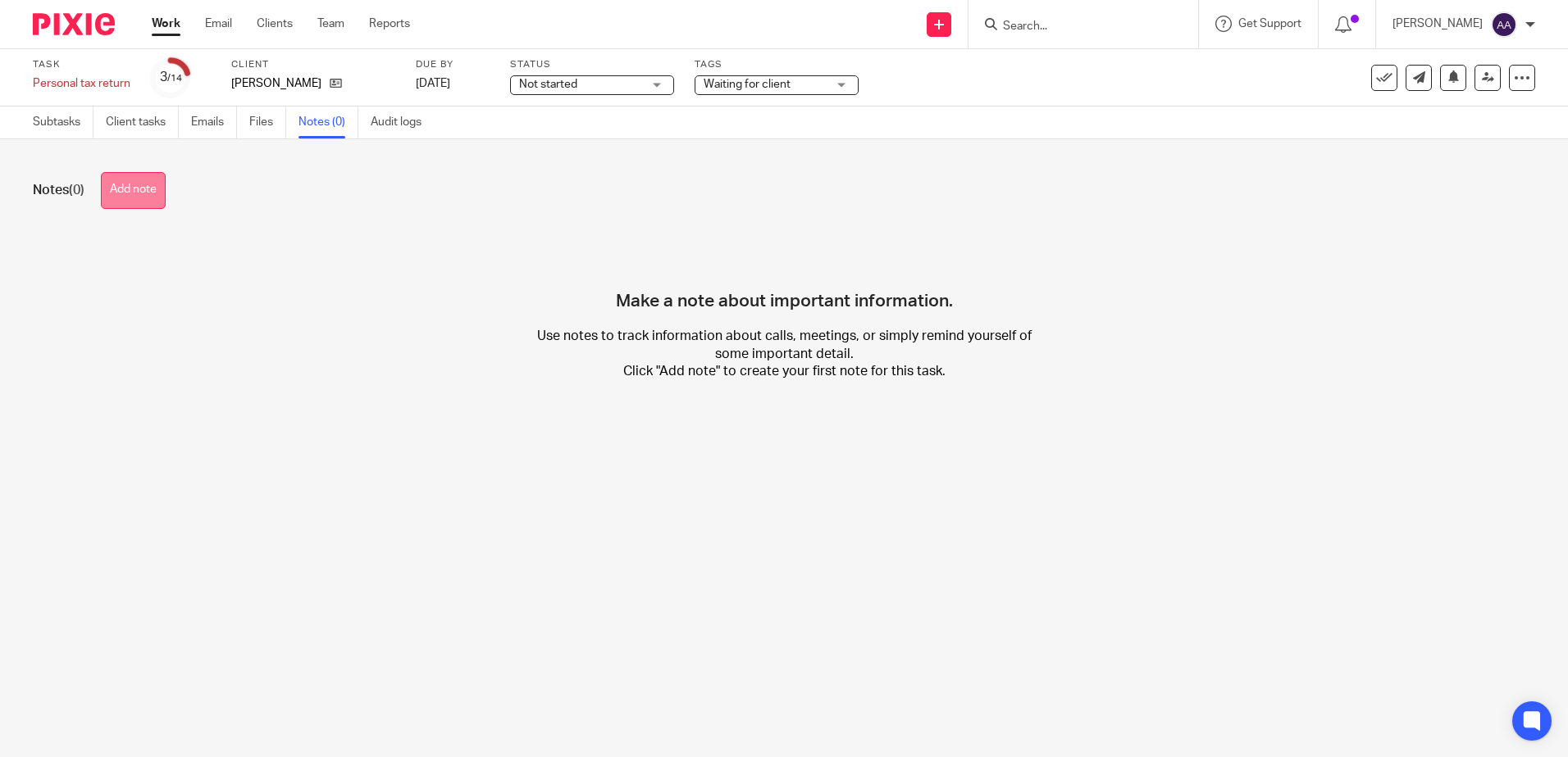
click at [160, 192] on button "Add note" at bounding box center [132, 191] width 64 height 37
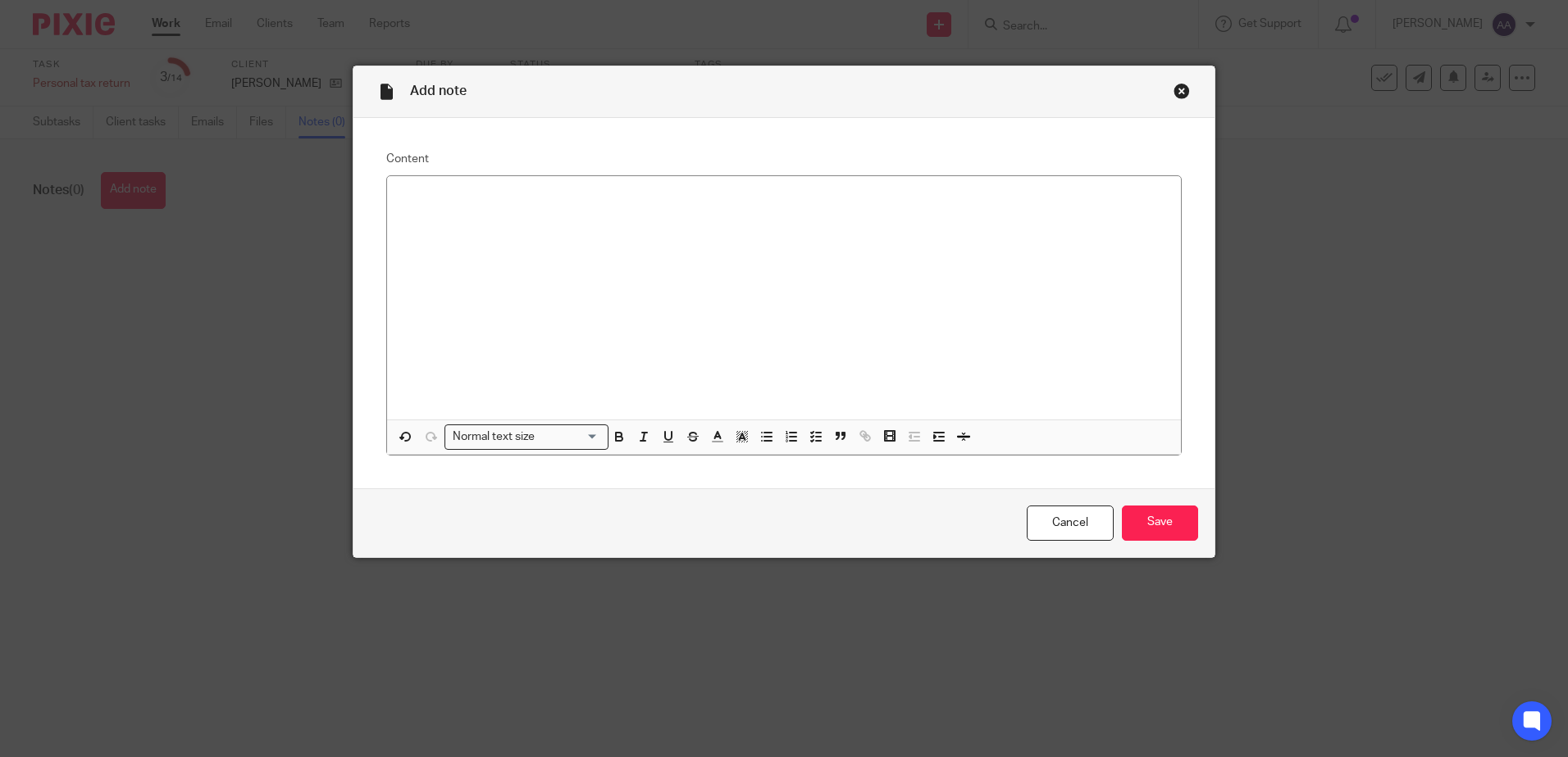
click at [1173, 90] on div "Close this dialog window" at bounding box center [1182, 91] width 17 height 17
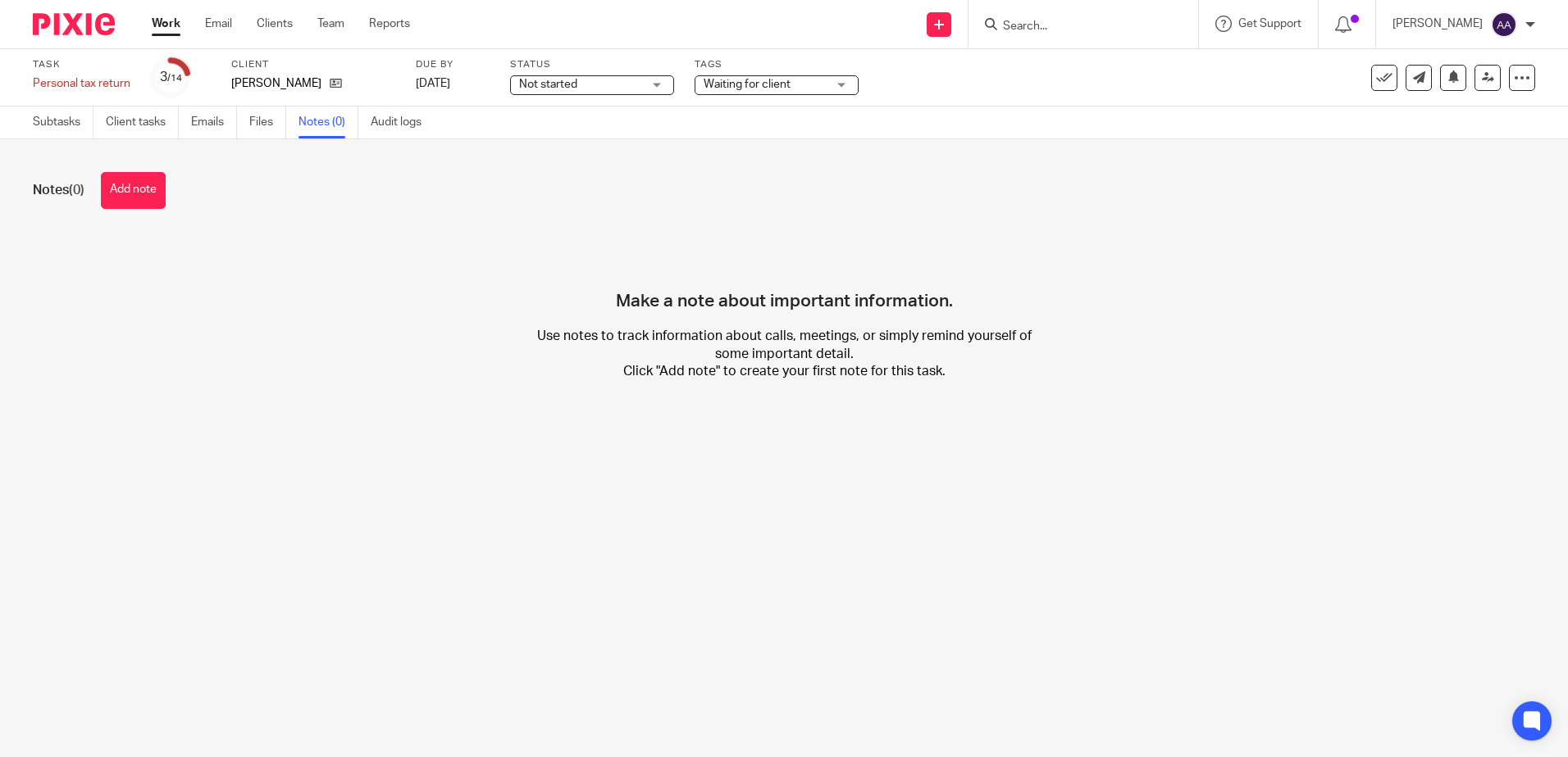
click at [1048, 23] on input "Search" at bounding box center [1075, 27] width 147 height 15
type input "impact"
click at [1087, 64] on link at bounding box center [1132, 70] width 269 height 37
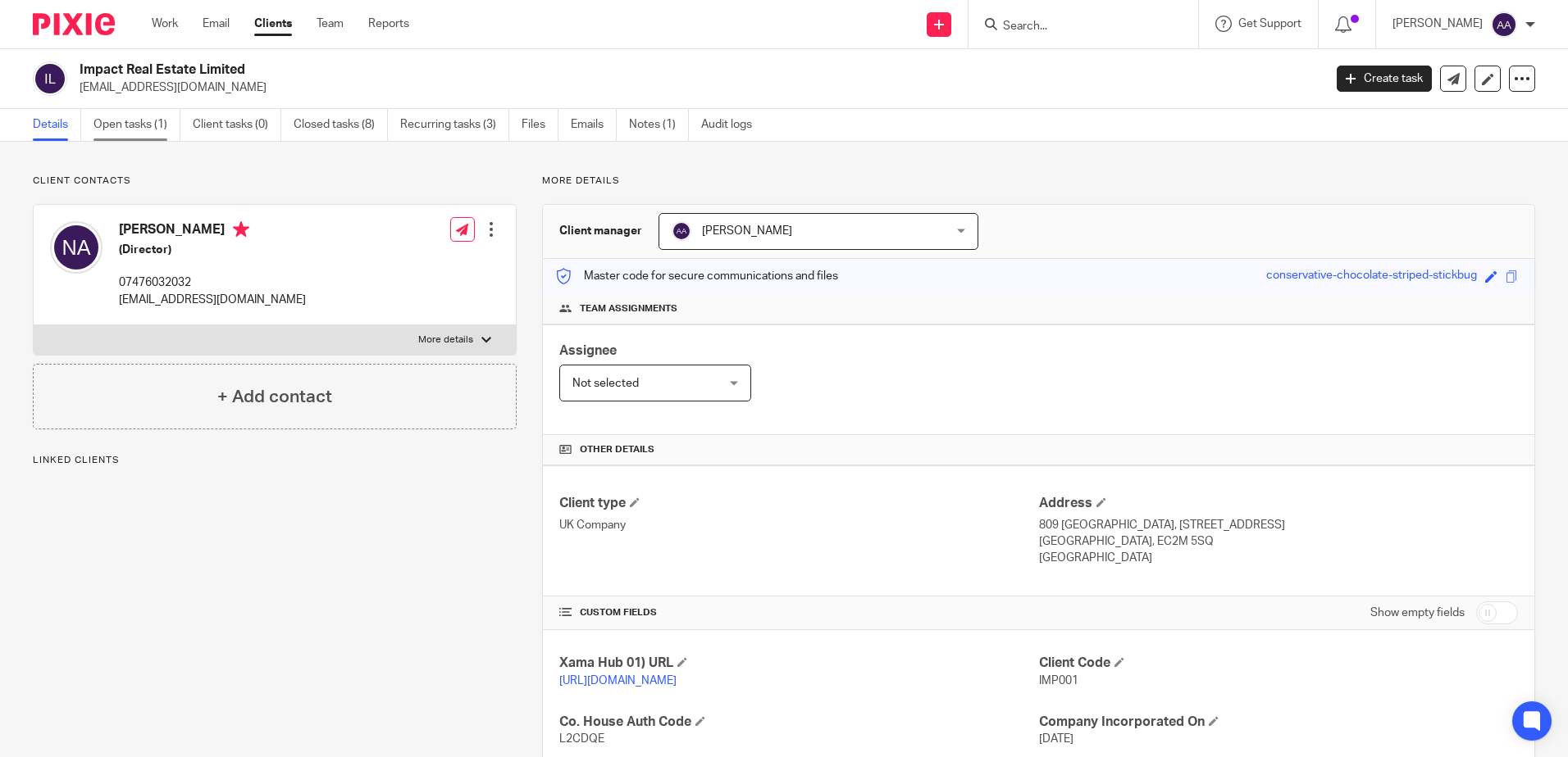
click at [123, 115] on link "Open tasks (1)" at bounding box center [136, 125] width 87 height 32
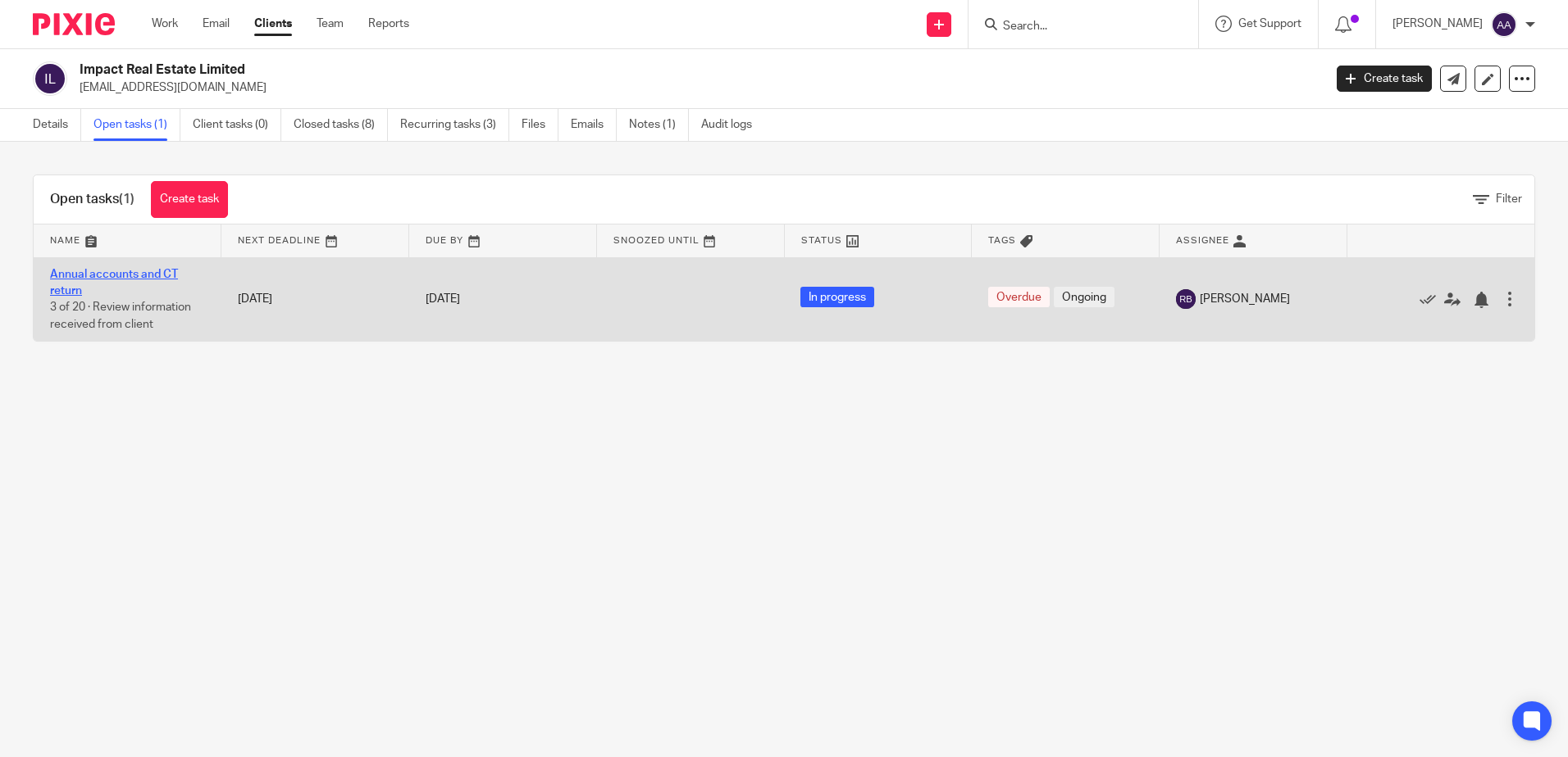
click at [140, 271] on link "Annual accounts and CT return" at bounding box center [114, 282] width 128 height 28
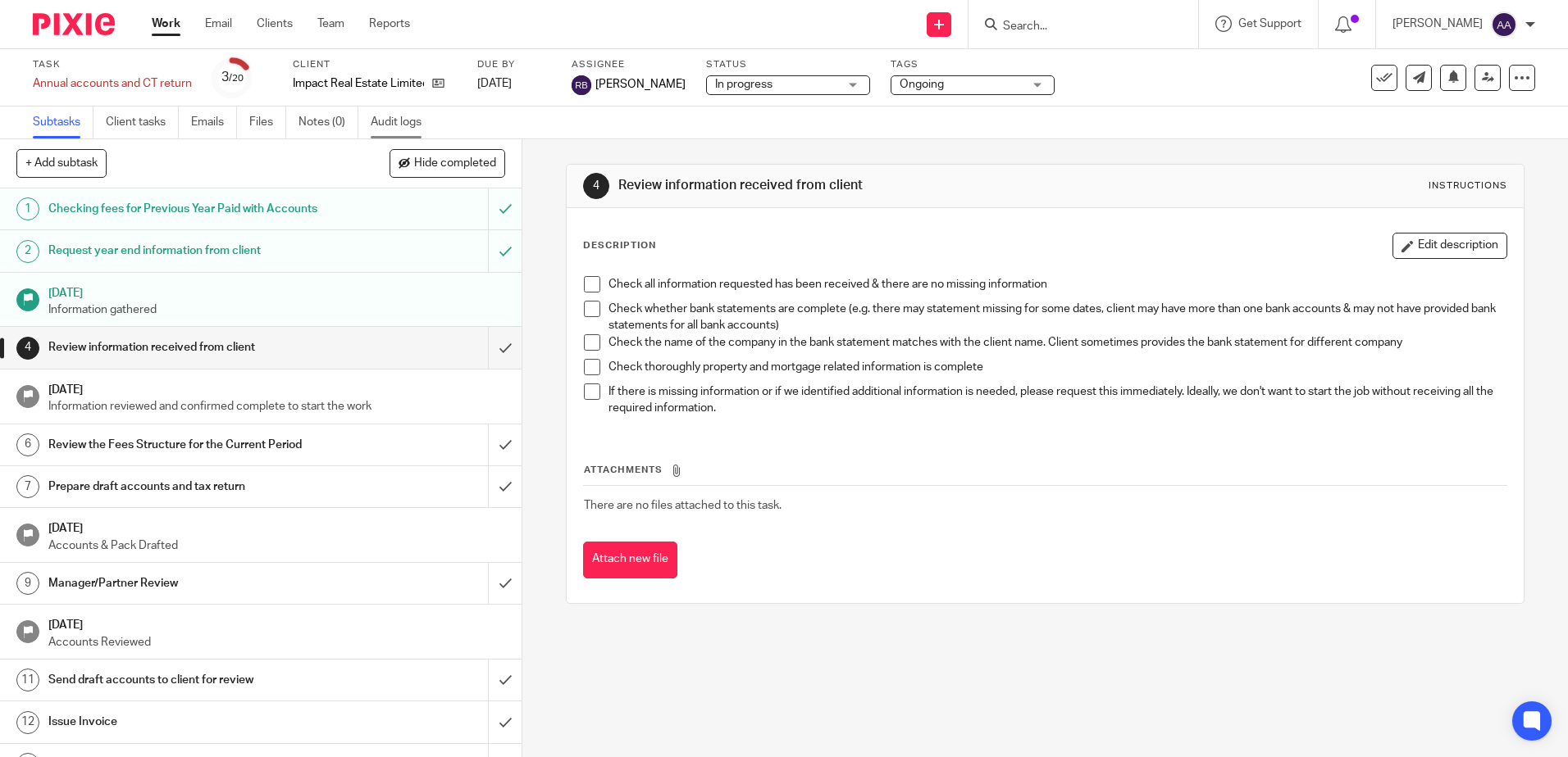
click at [385, 121] on link "Audit logs" at bounding box center [402, 122] width 63 height 32
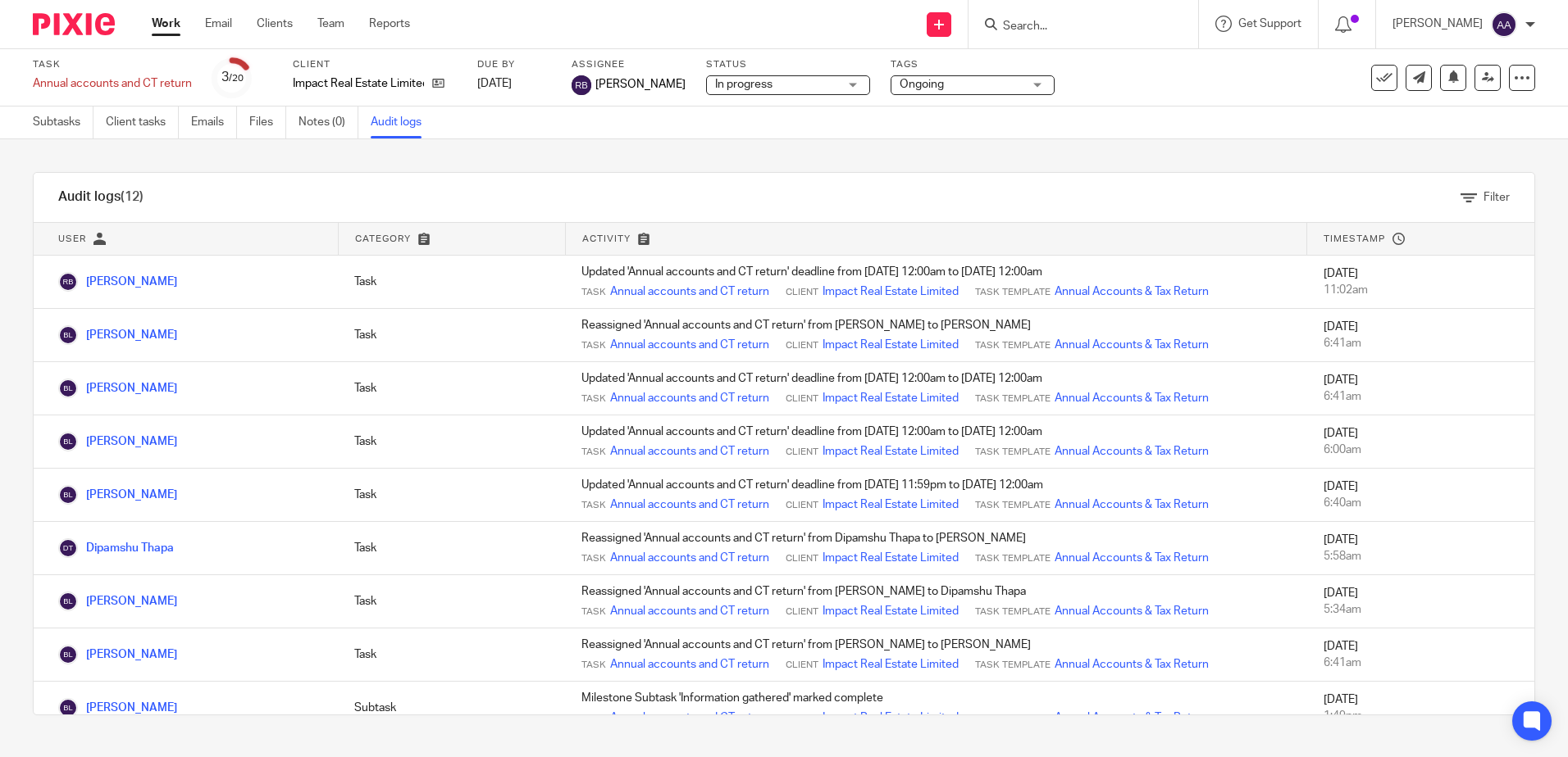
click at [1057, 32] on input "Search" at bounding box center [1075, 27] width 147 height 15
click at [1048, 29] on input "Search" at bounding box center [1075, 27] width 147 height 15
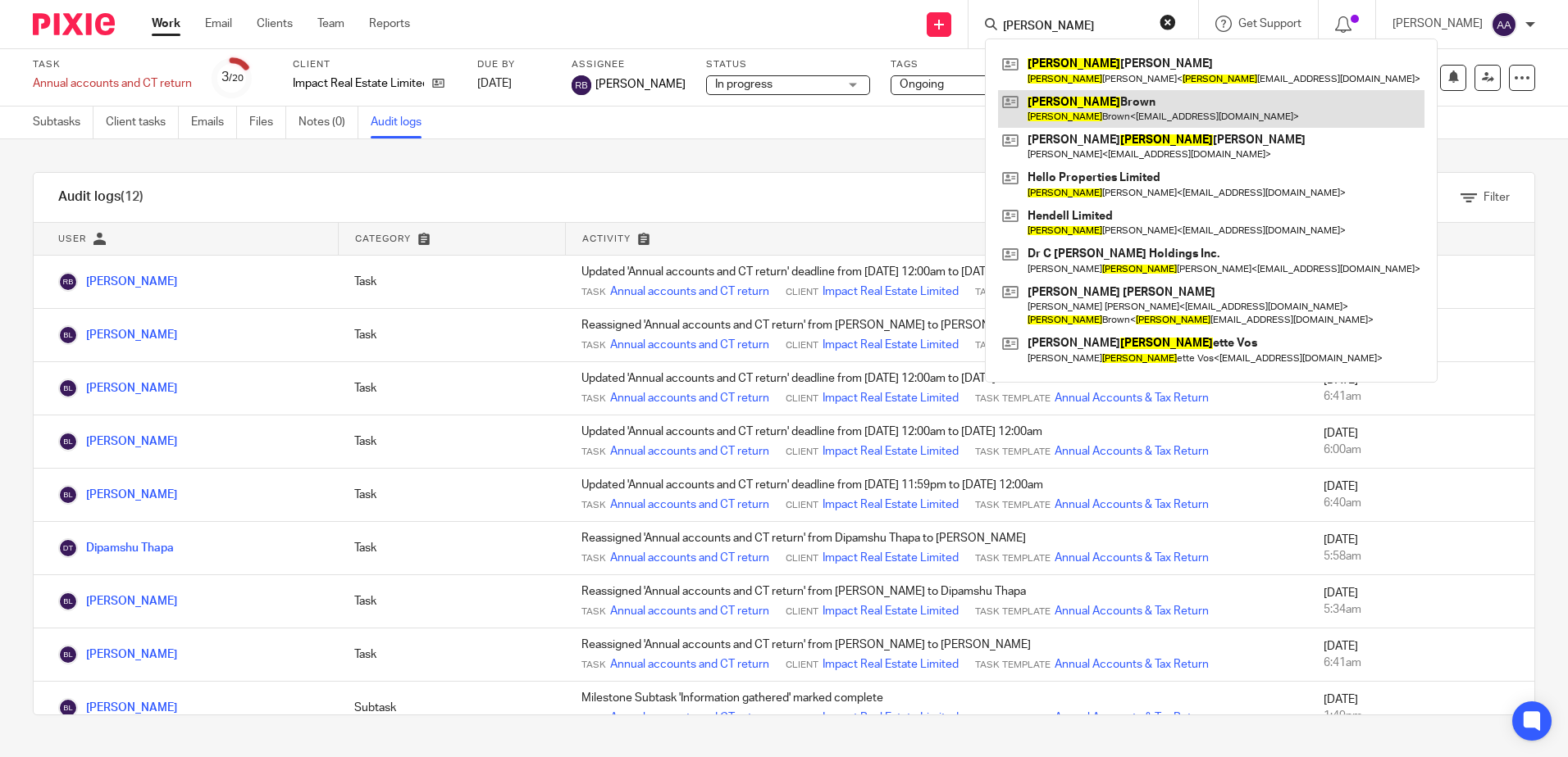
type input "[PERSON_NAME]"
click at [1108, 115] on link at bounding box center [1211, 109] width 426 height 37
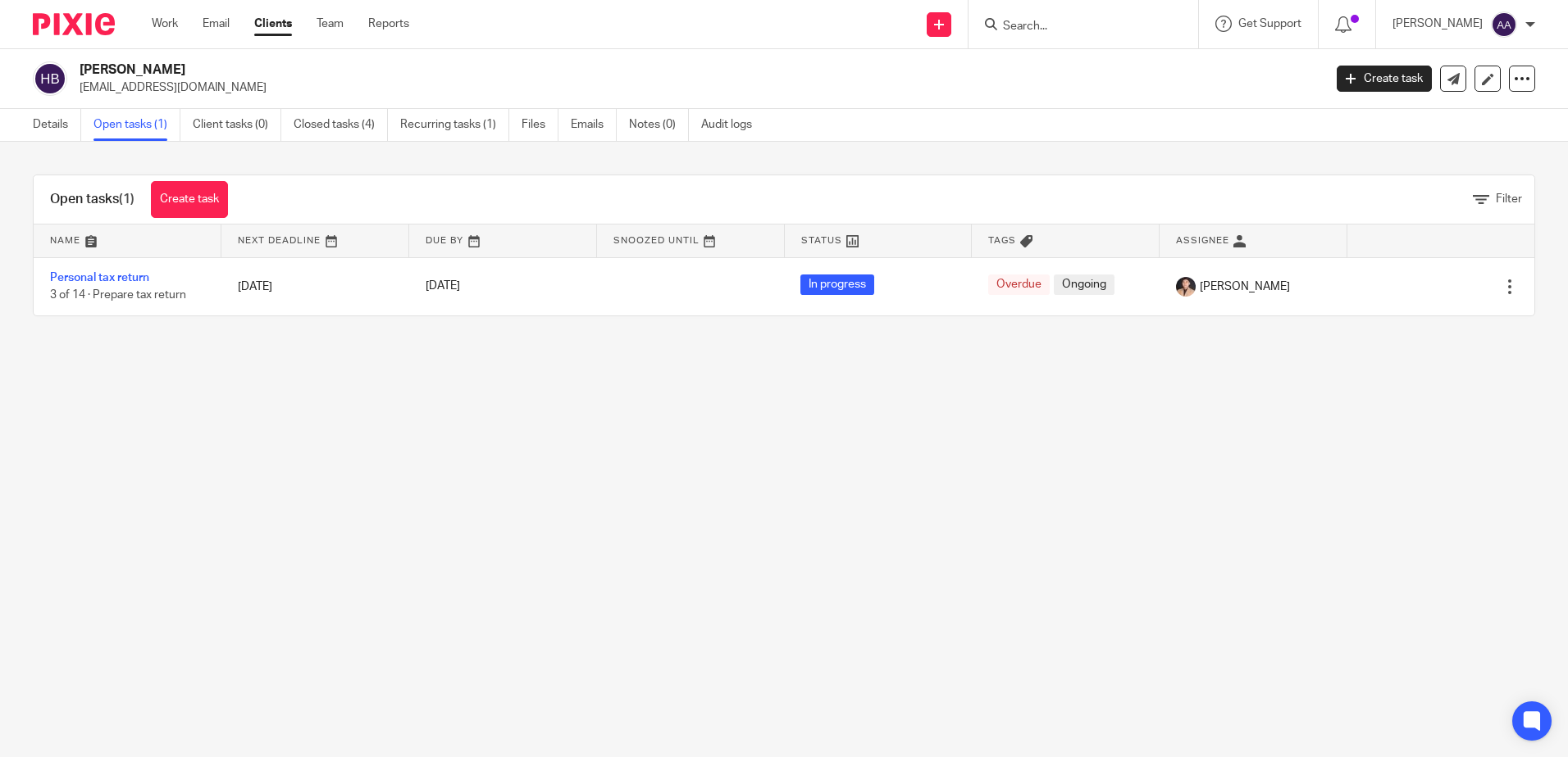
drag, startPoint x: 178, startPoint y: 67, endPoint x: 80, endPoint y: 57, distance: 98.5
click at [80, 57] on div "[PERSON_NAME] [EMAIL_ADDRESS][DOMAIN_NAME] Create task Update from Companies Ho…" at bounding box center [784, 79] width 1568 height 60
copy h2 "[PERSON_NAME]"
